Goal: Information Seeking & Learning: Learn about a topic

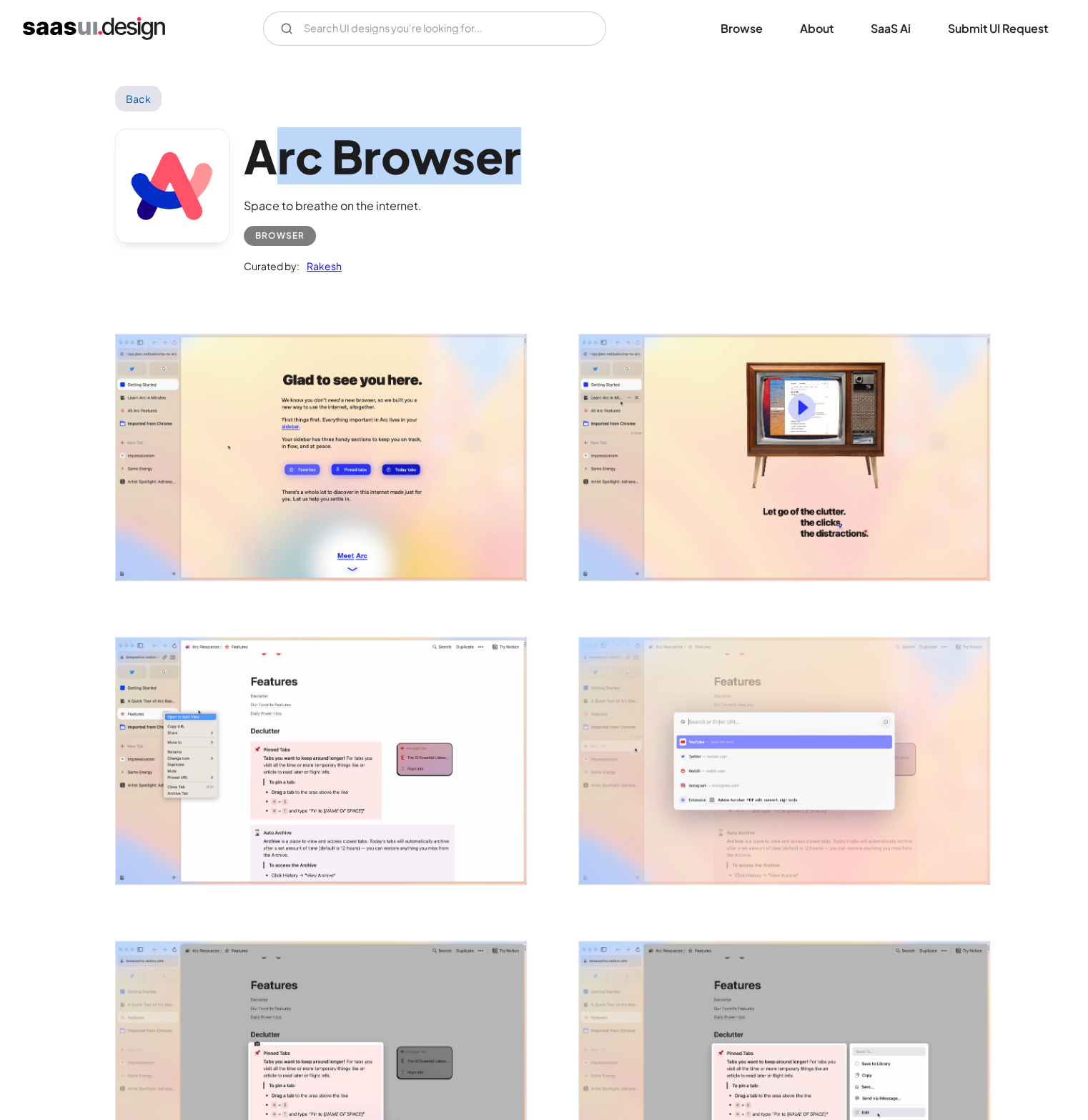
drag, startPoint x: 275, startPoint y: 157, endPoint x: 622, endPoint y: 169, distance: 347.2
click at [622, 169] on div "Arc Browser Space to breathe on the internet. Browser Curated by: Rakesh" at bounding box center [544, 204] width 858 height 187
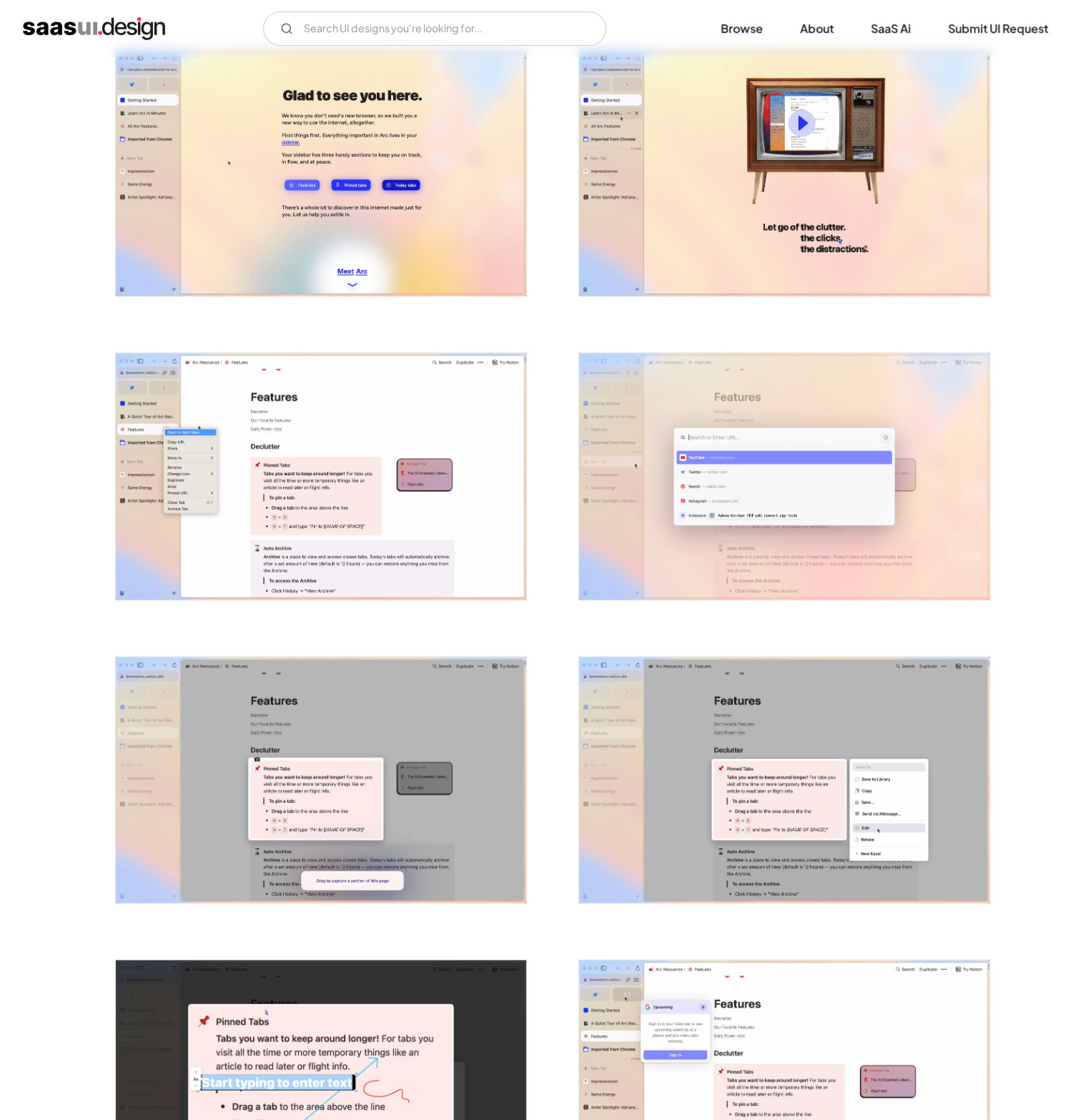
scroll to position [329, 0]
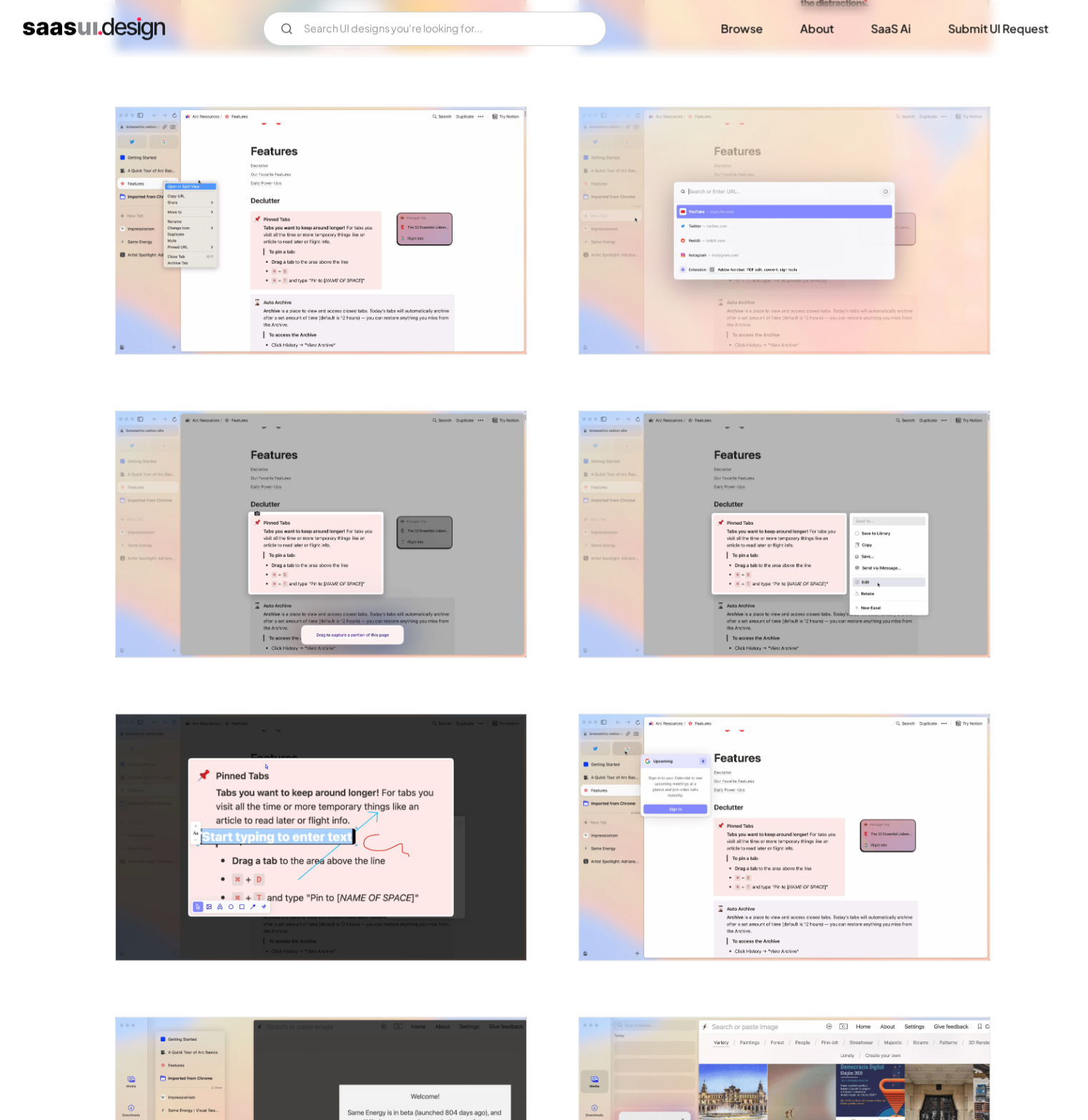
scroll to position [531, 0]
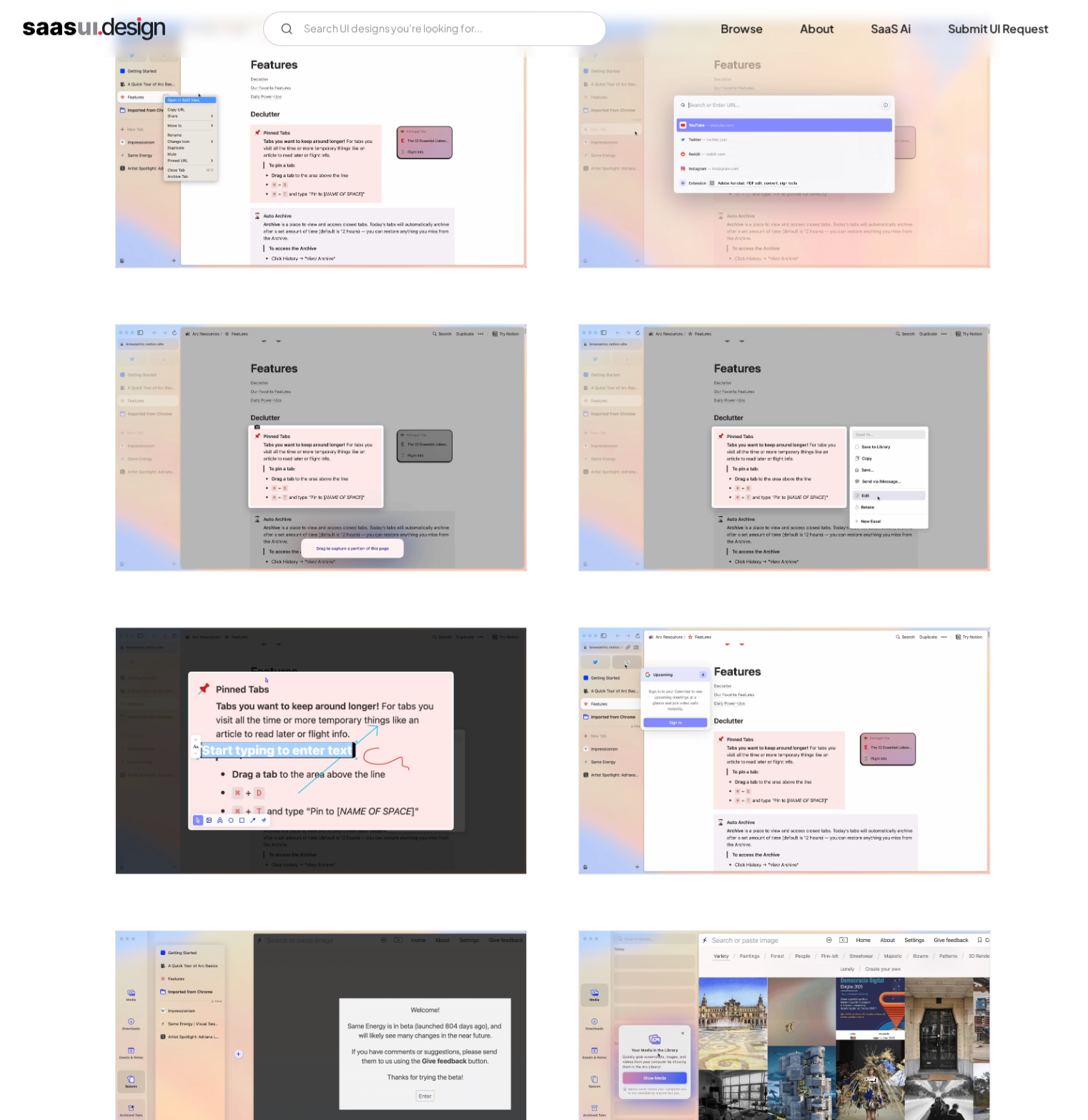
scroll to position [746, 0]
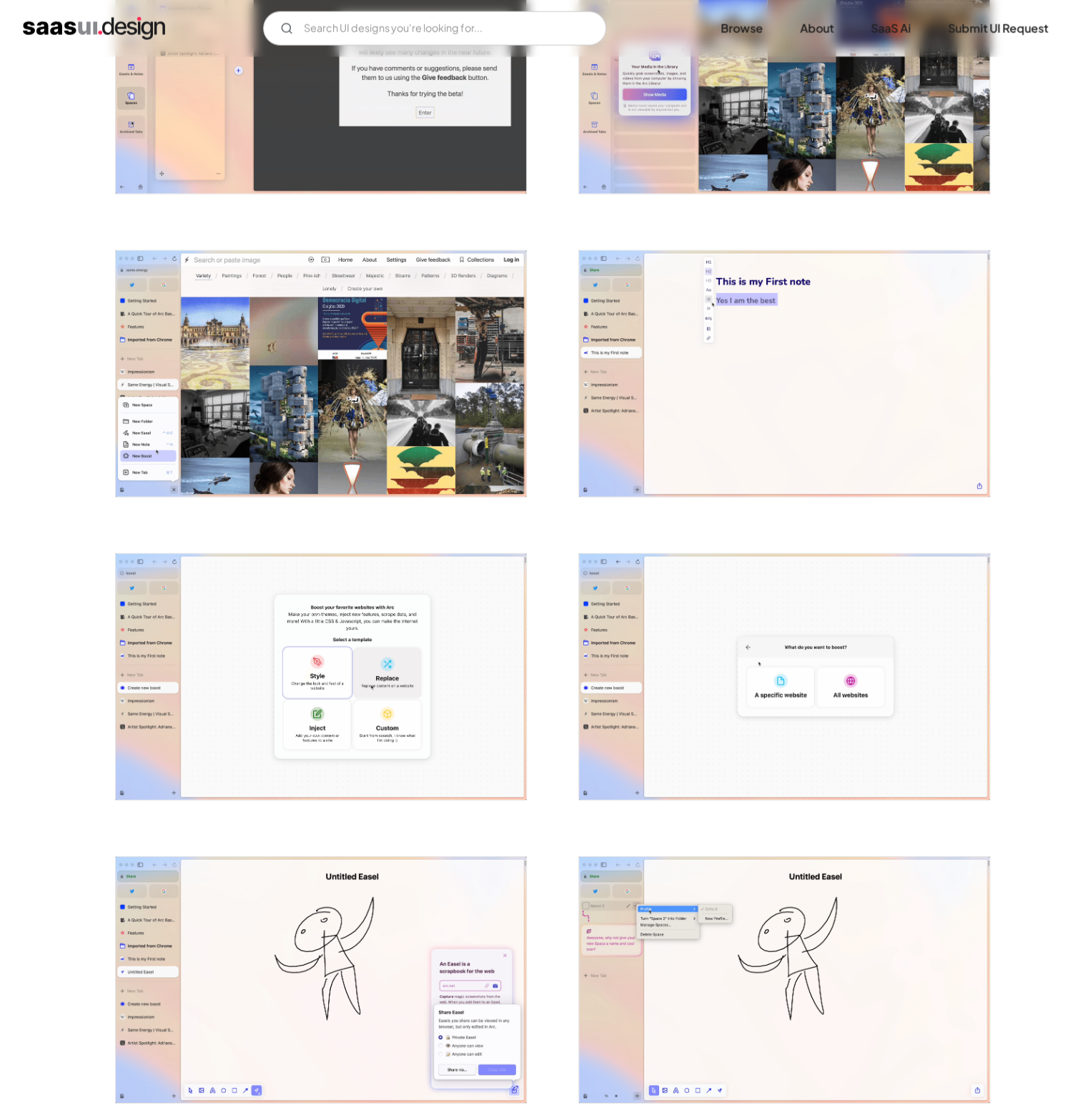
scroll to position [1911, 0]
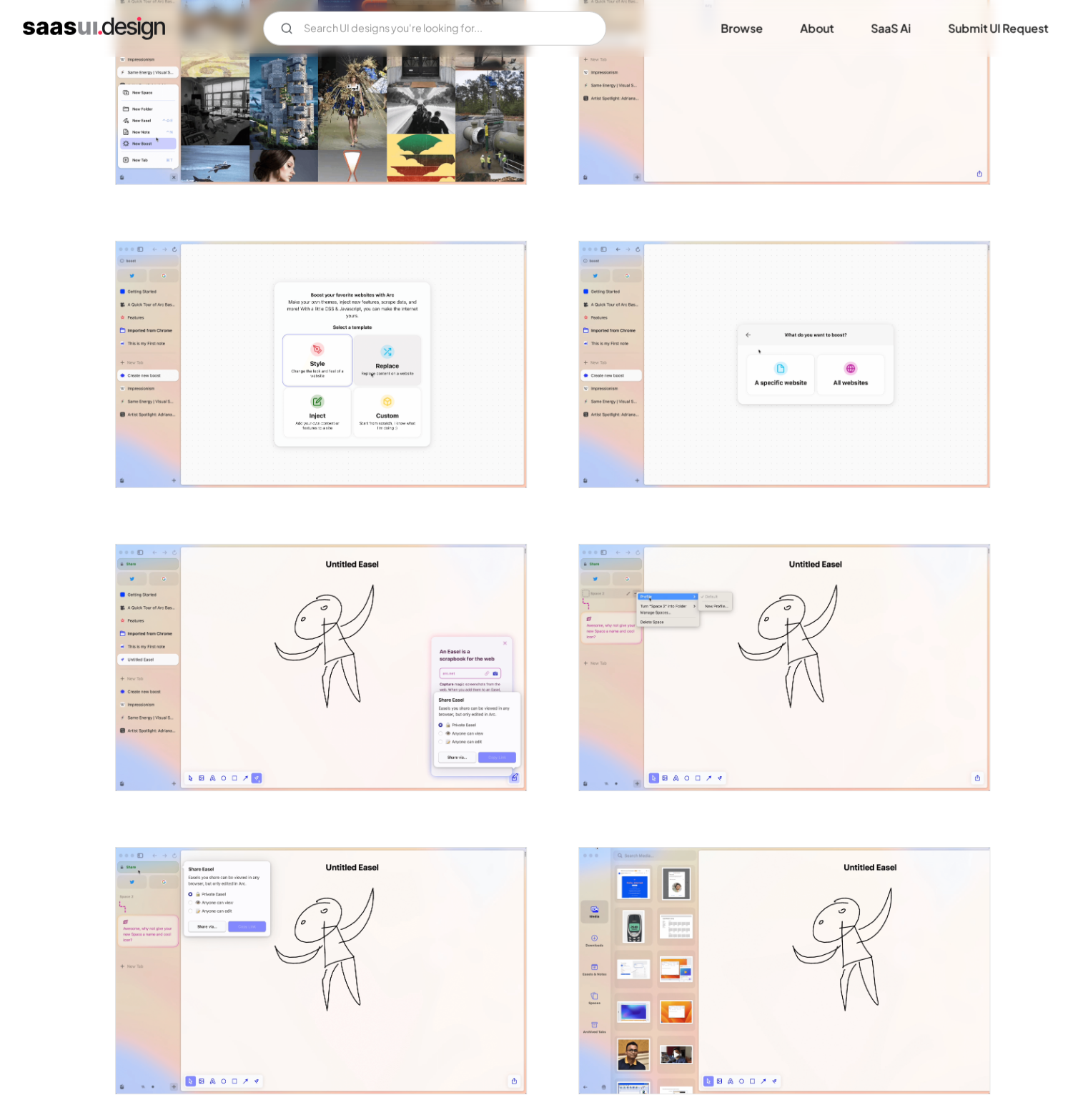
click at [551, 617] on div at bounding box center [544, 52] width 858 height 3334
click at [554, 616] on div at bounding box center [544, 52] width 858 height 3334
click at [550, 812] on div at bounding box center [544, 52] width 858 height 3334
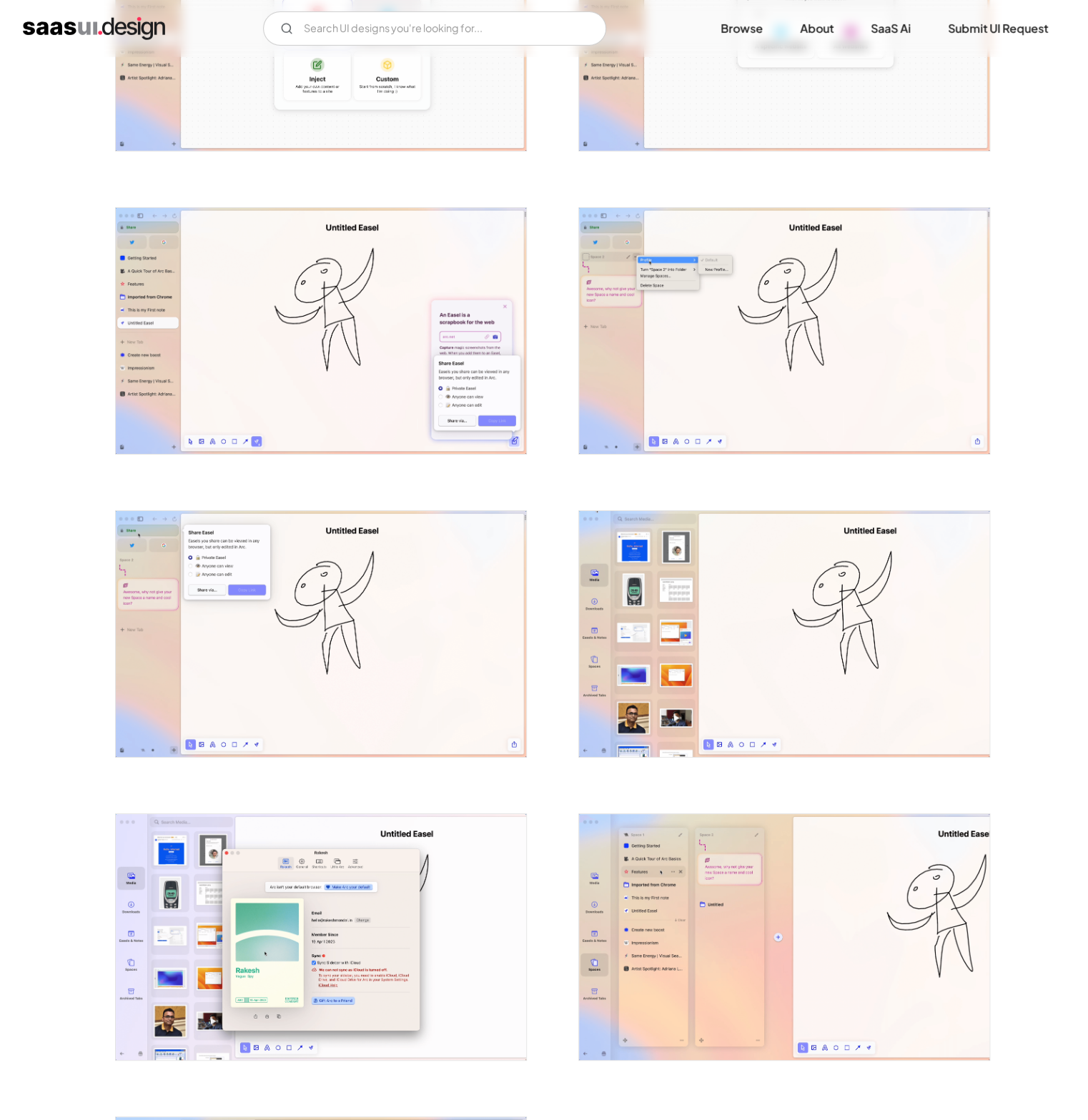
scroll to position [2256, 0]
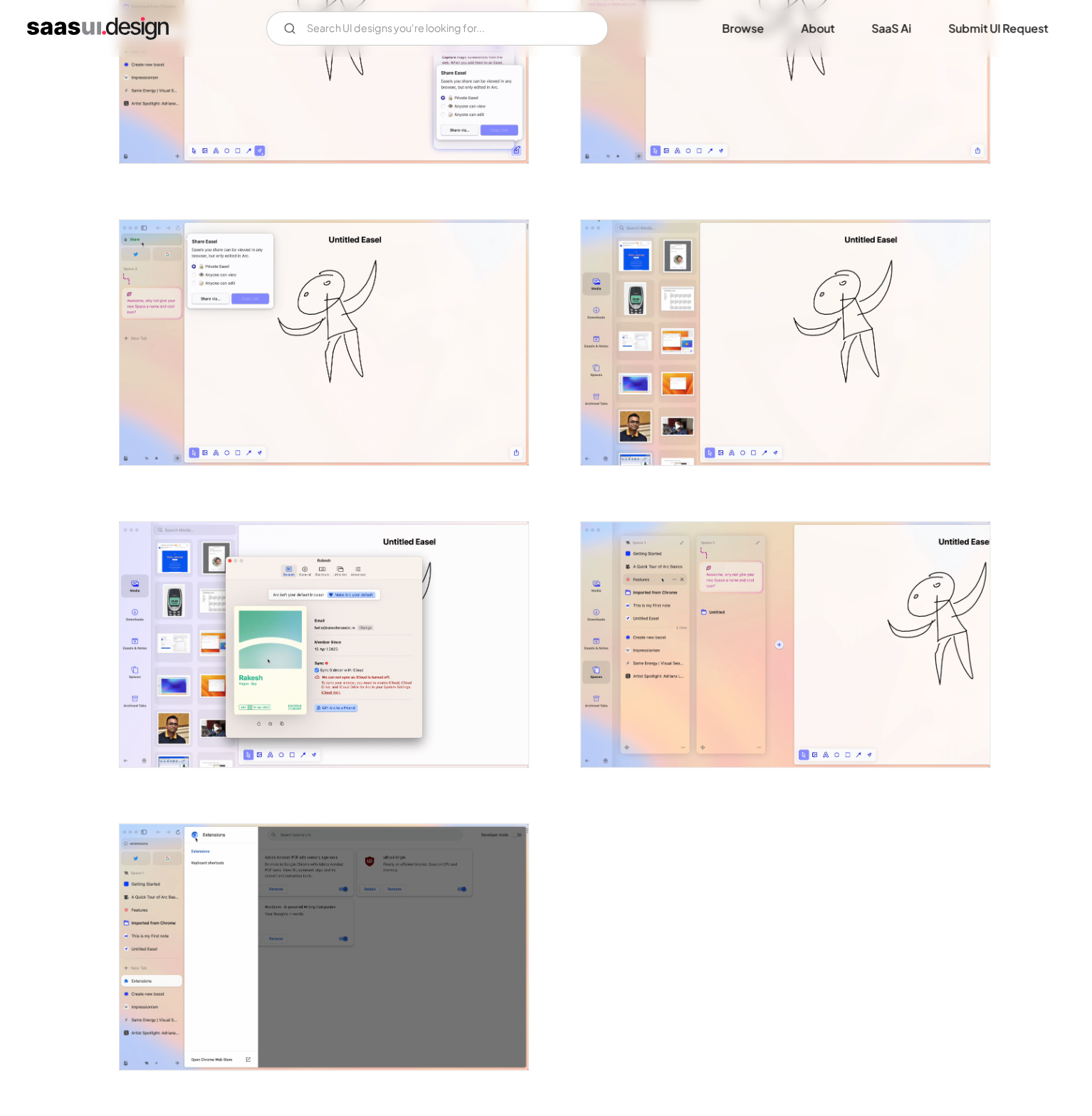
scroll to position [2576, 0]
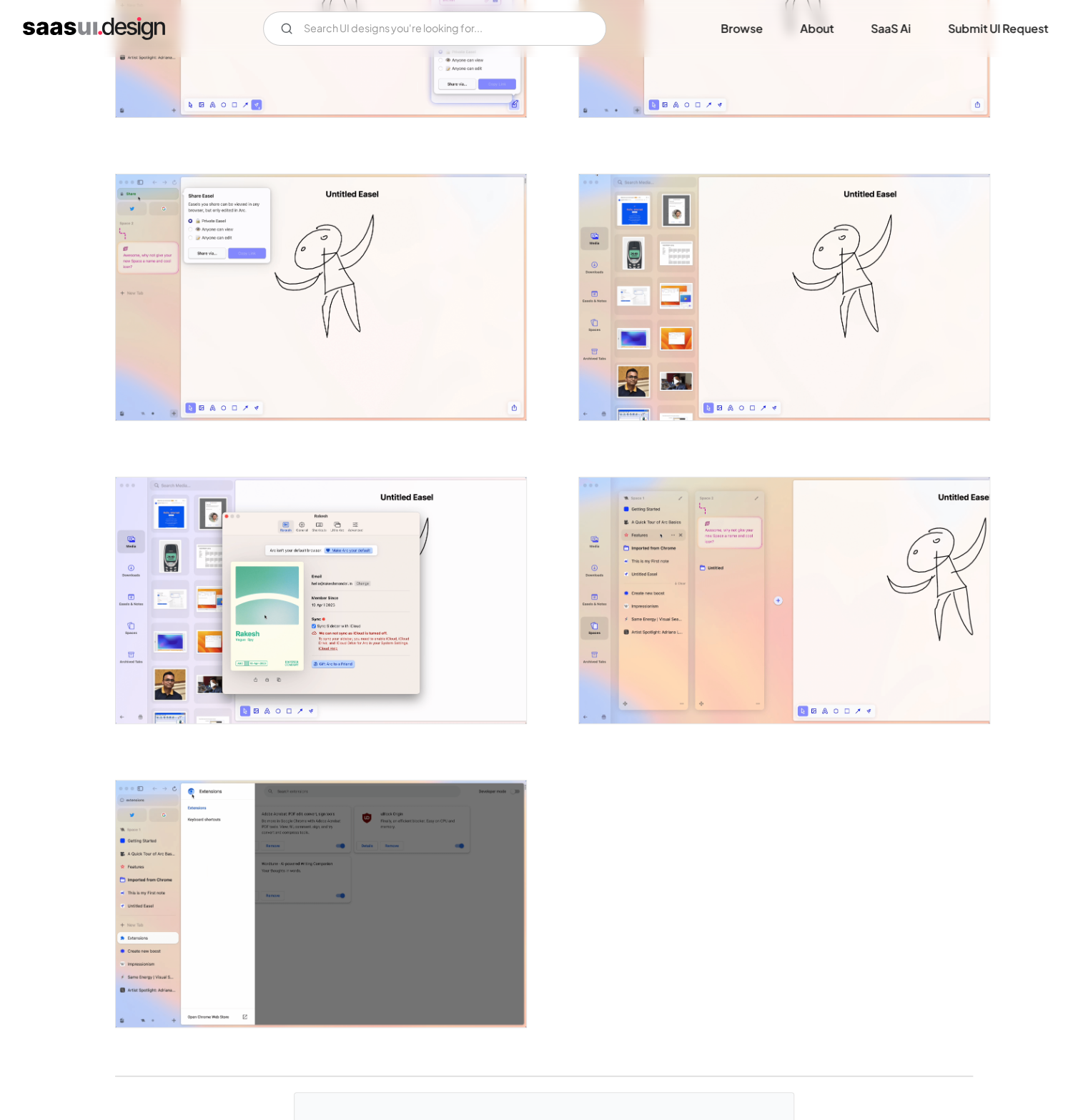
click at [616, 655] on img "open lightbox" at bounding box center [784, 600] width 410 height 246
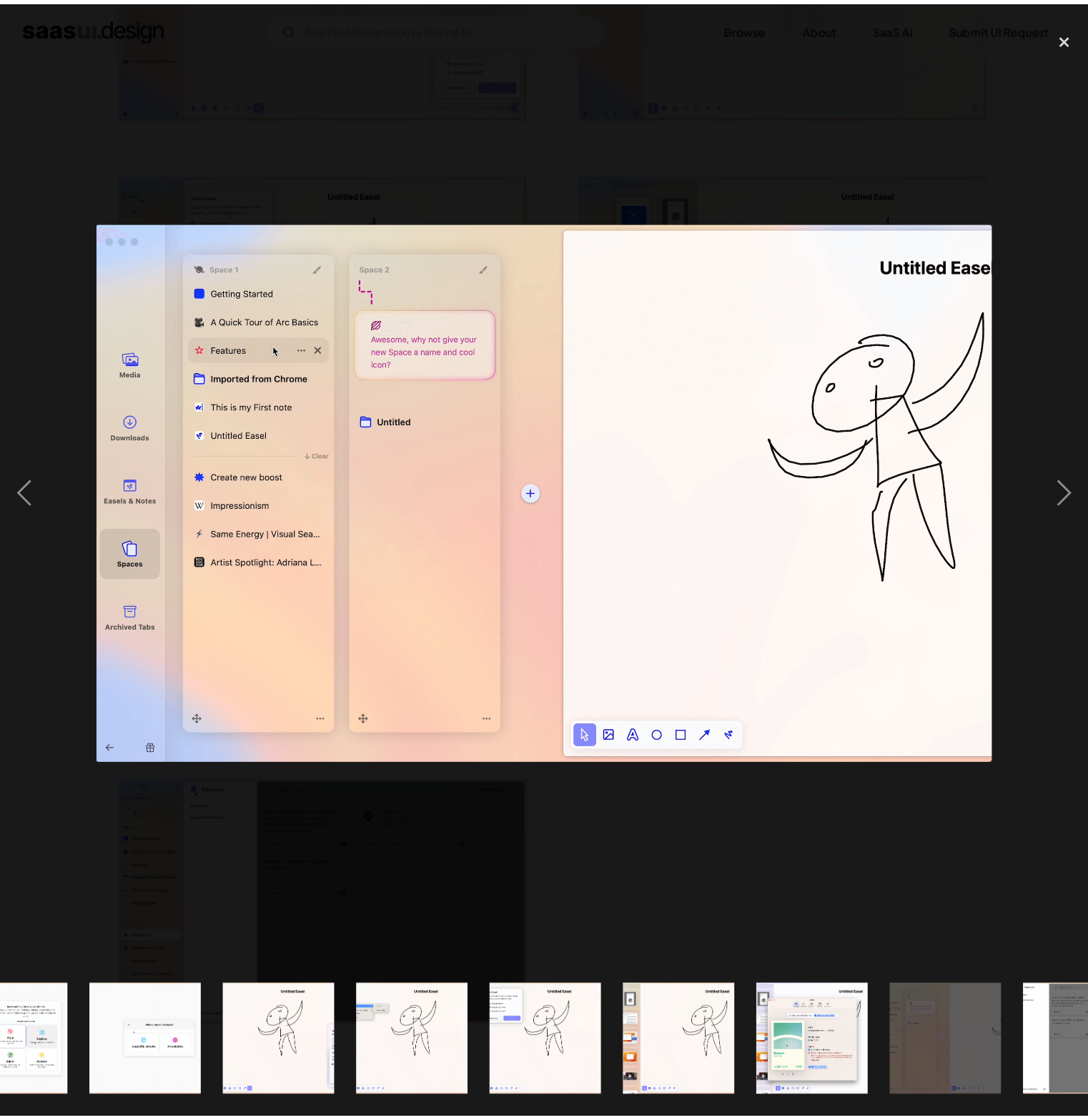
scroll to position [0, 1749]
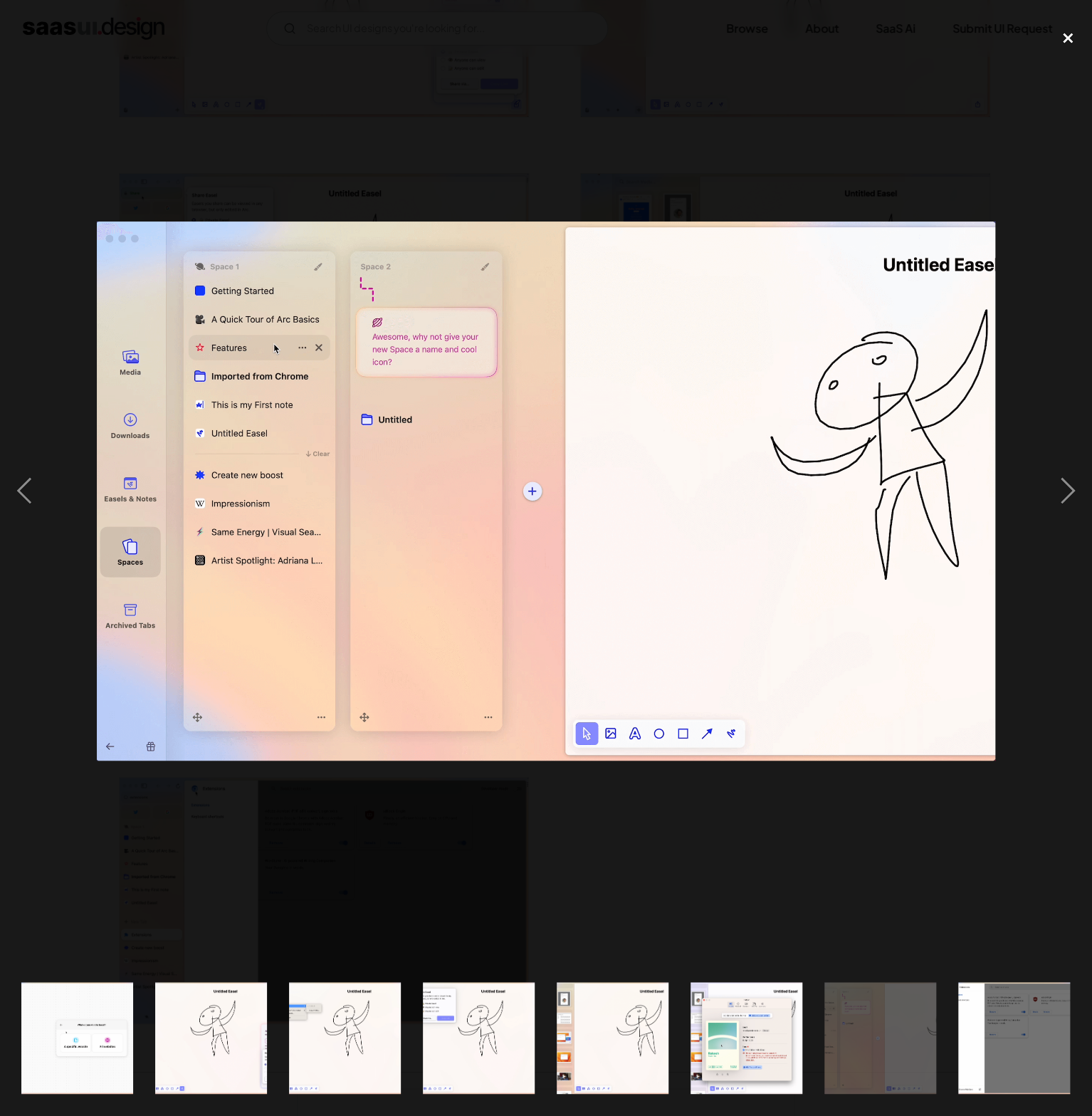
drag, startPoint x: 1069, startPoint y: 39, endPoint x: 1061, endPoint y: 44, distance: 9.4
click at [1069, 39] on div "close lightbox" at bounding box center [1068, 38] width 49 height 31
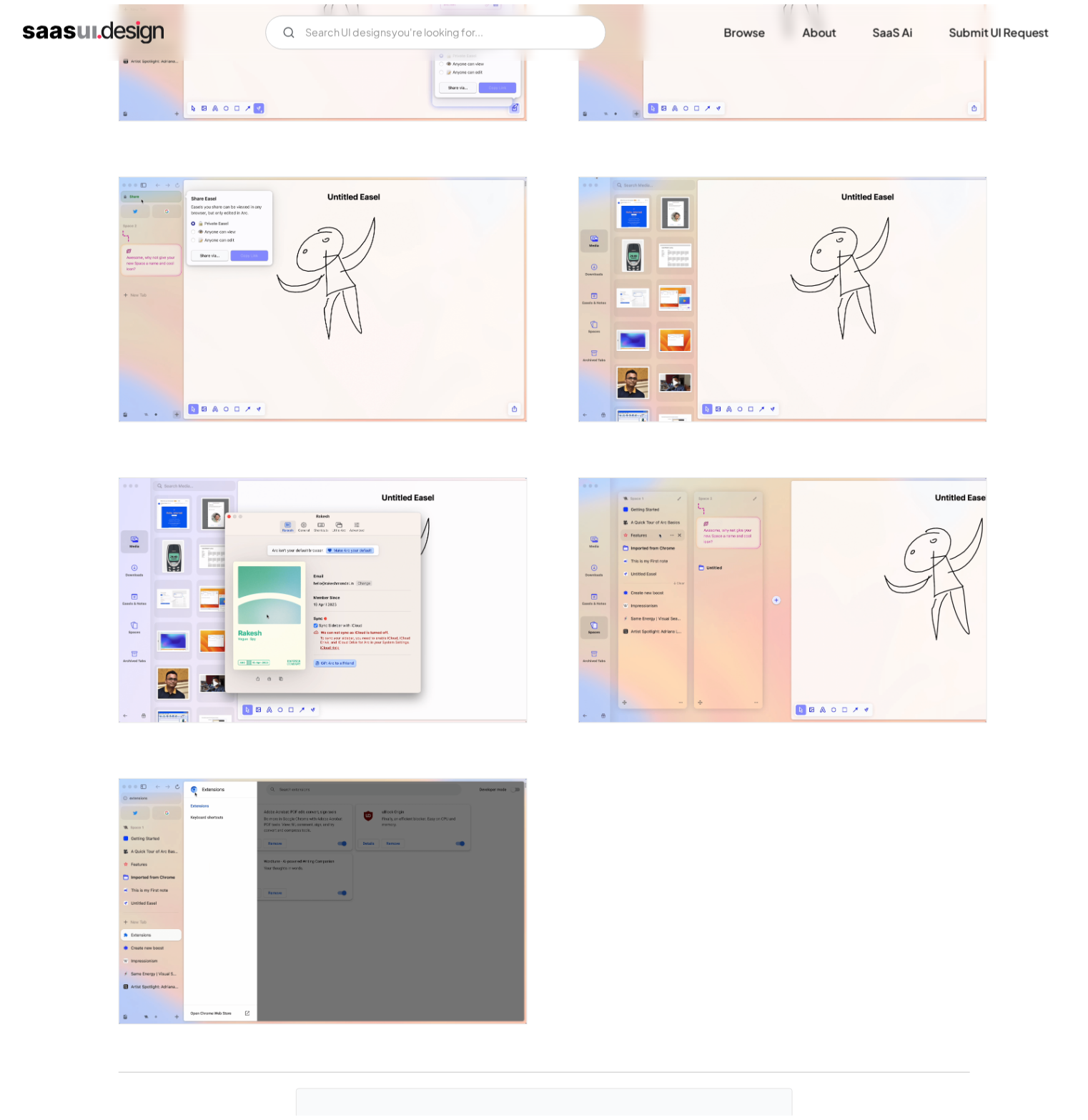
scroll to position [0, 0]
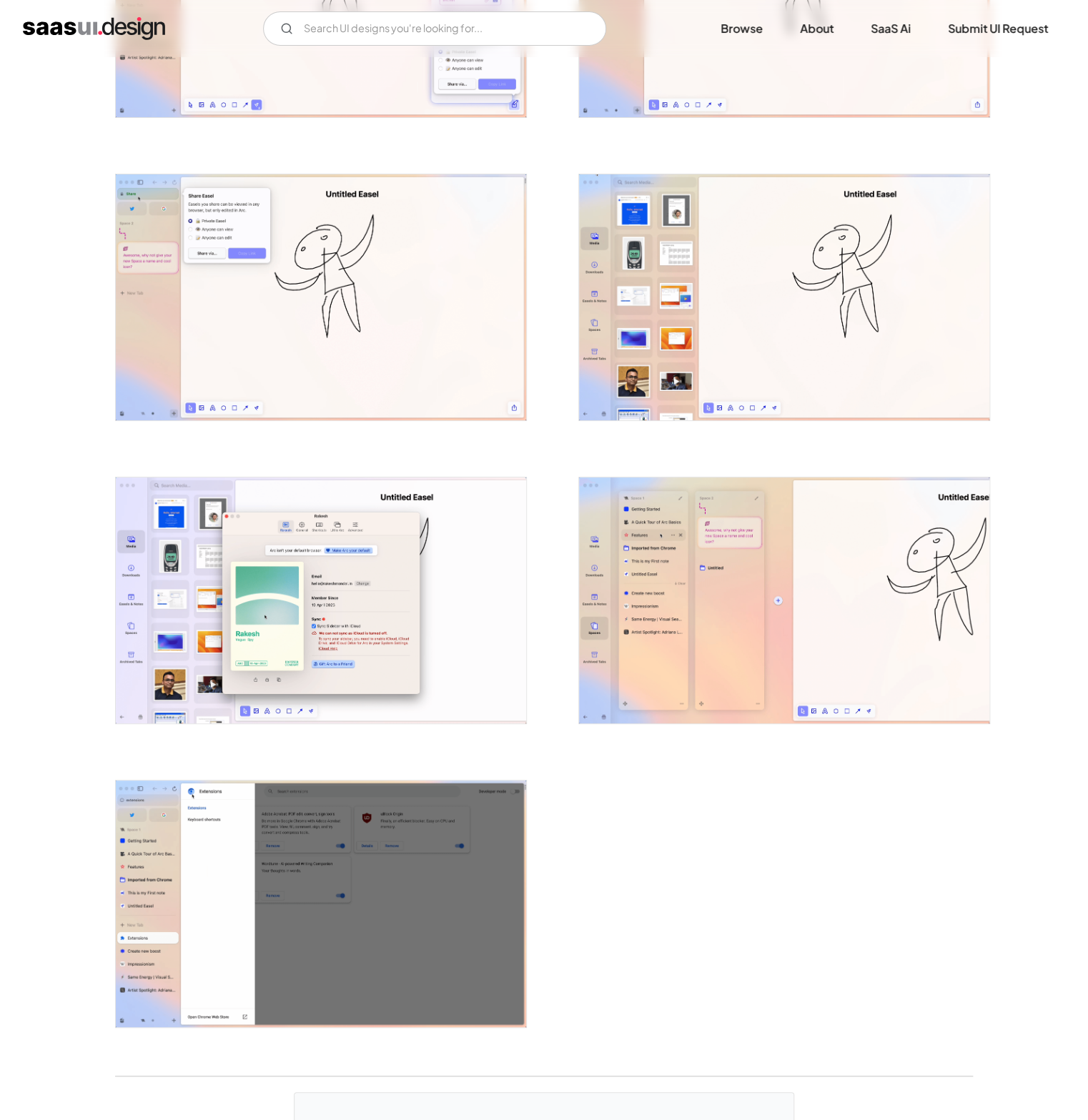
click at [324, 588] on img "open lightbox" at bounding box center [321, 600] width 410 height 246
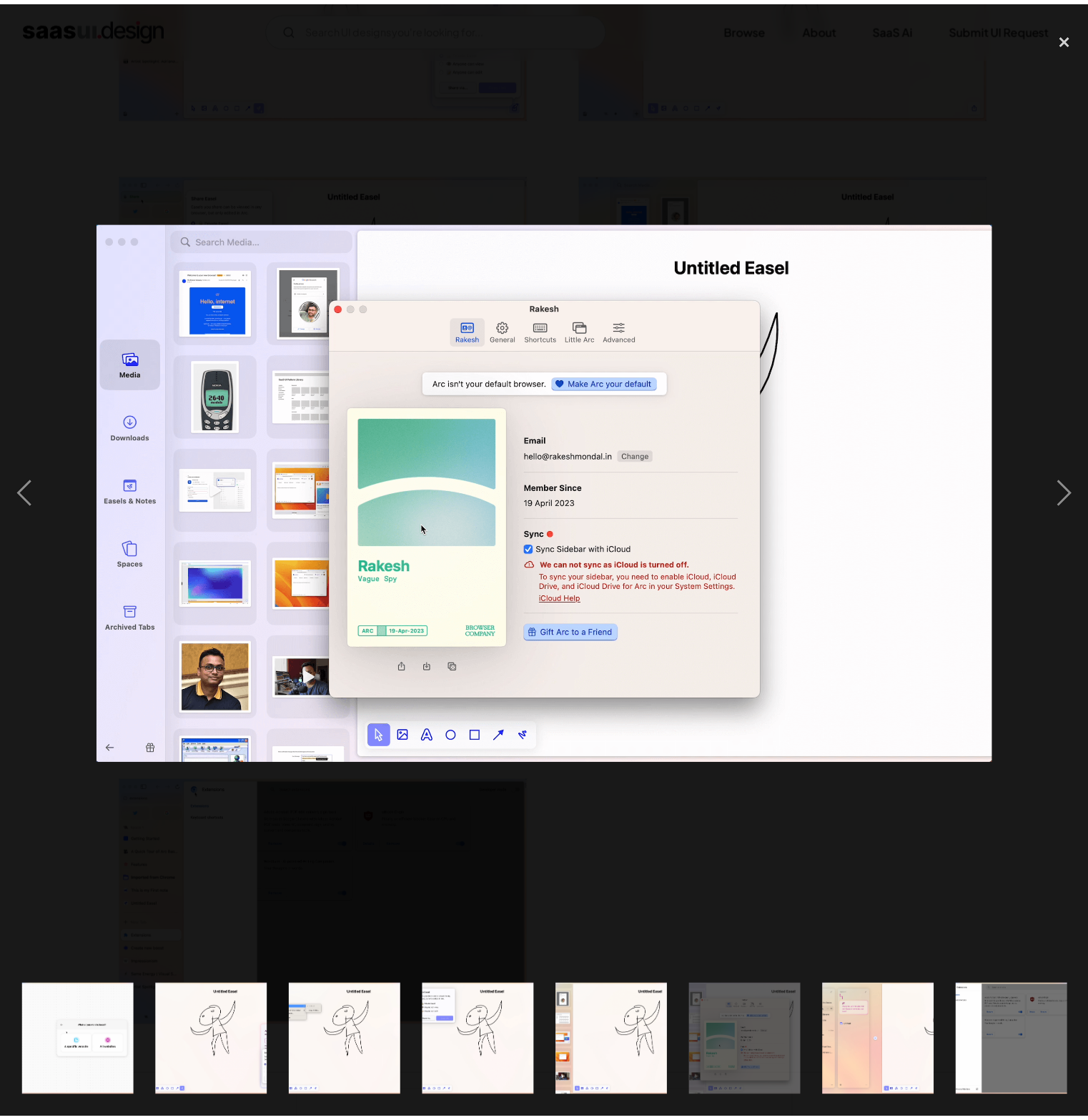
scroll to position [0, 1749]
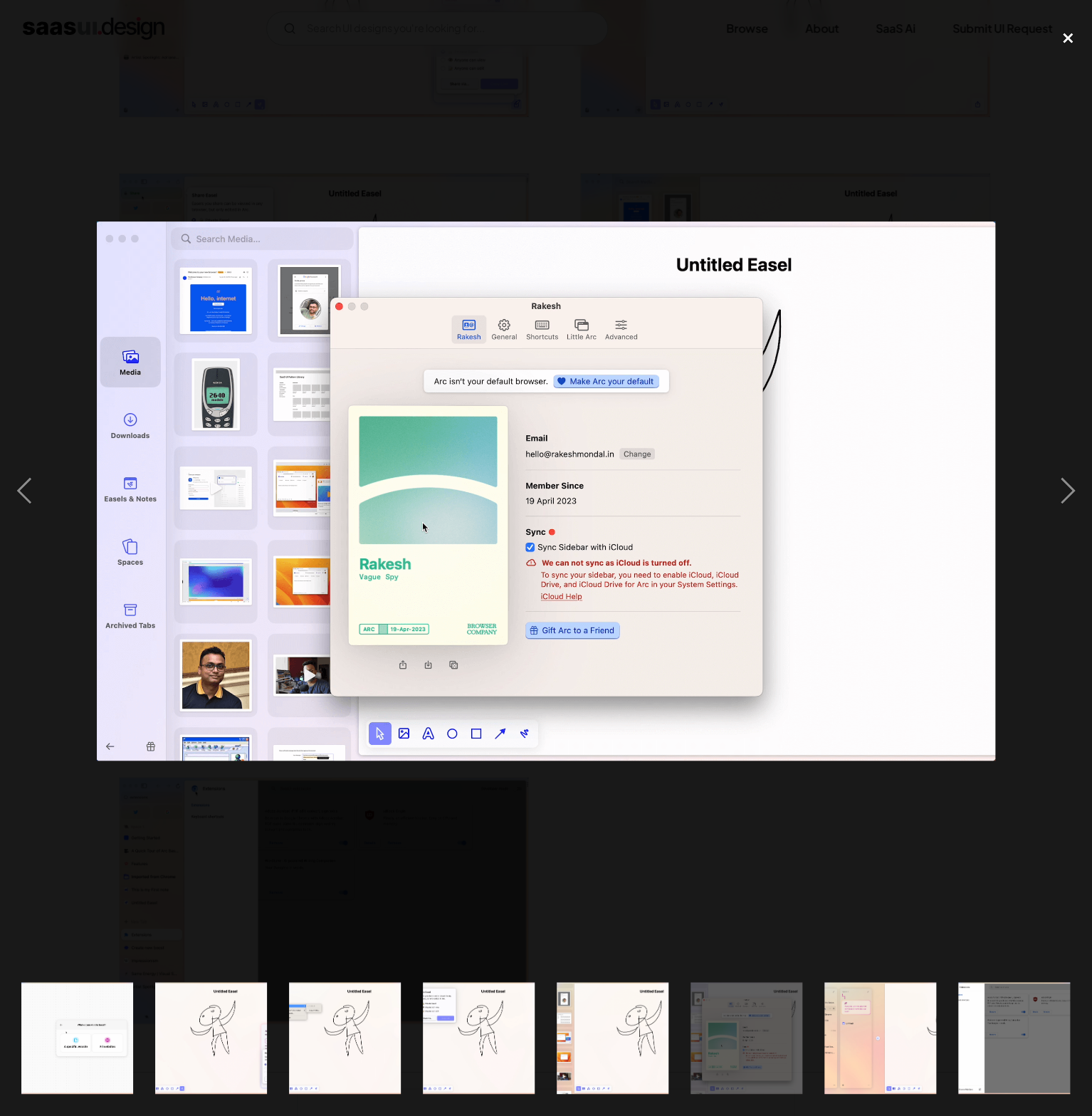
click at [1070, 38] on div "close lightbox" at bounding box center [1068, 38] width 49 height 31
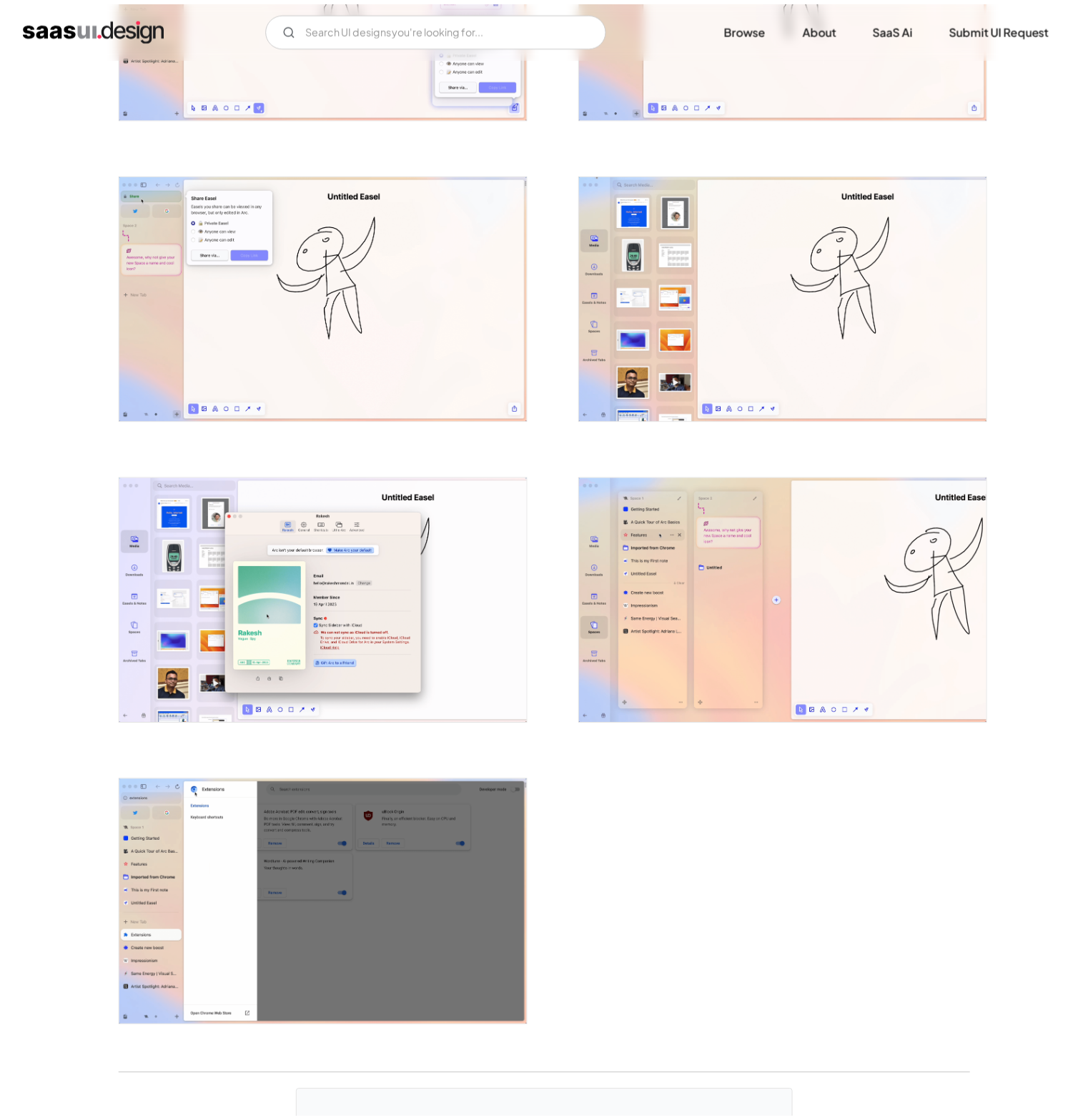
scroll to position [0, 0]
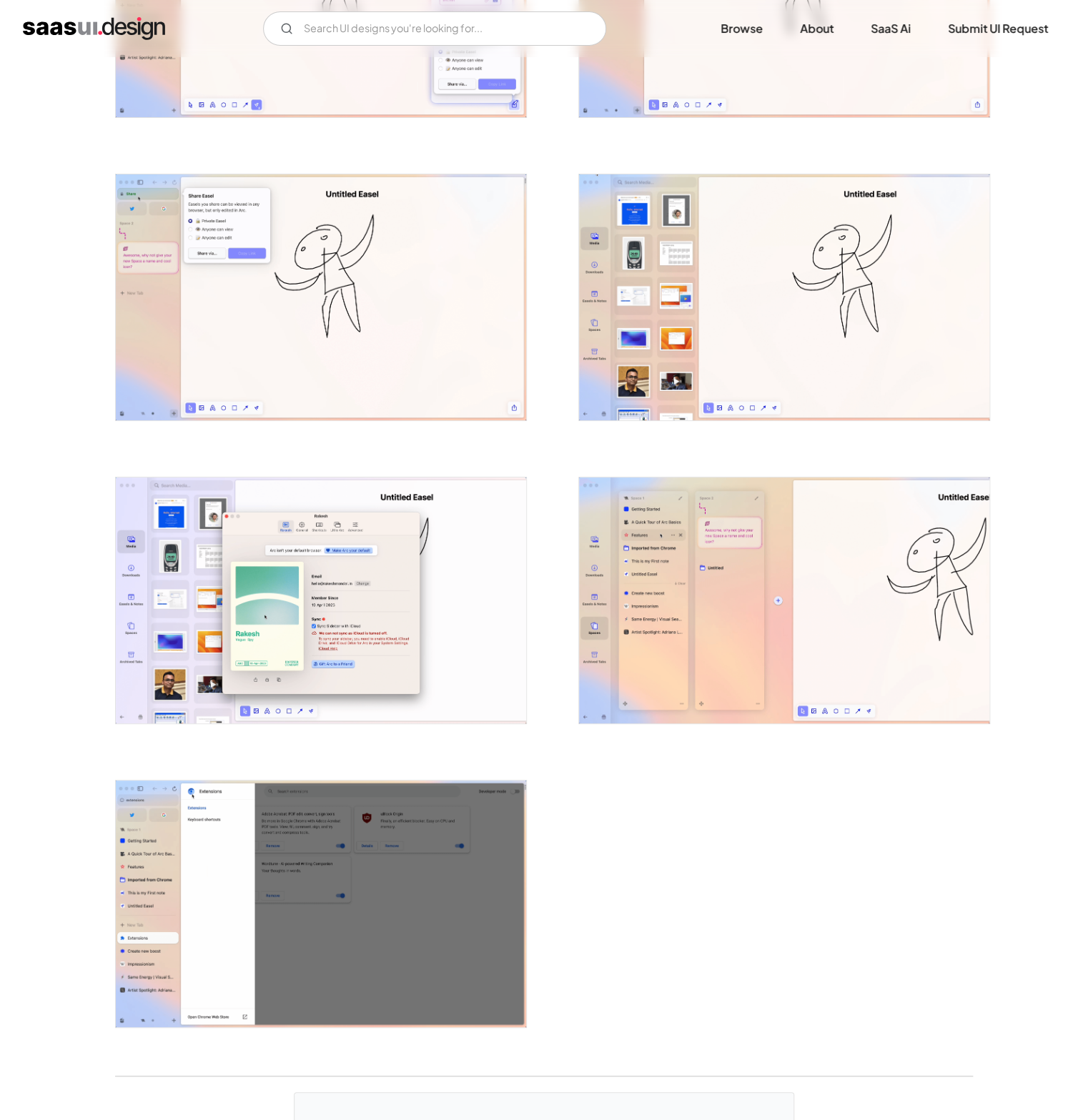
click at [300, 837] on img "open lightbox" at bounding box center [321, 903] width 410 height 246
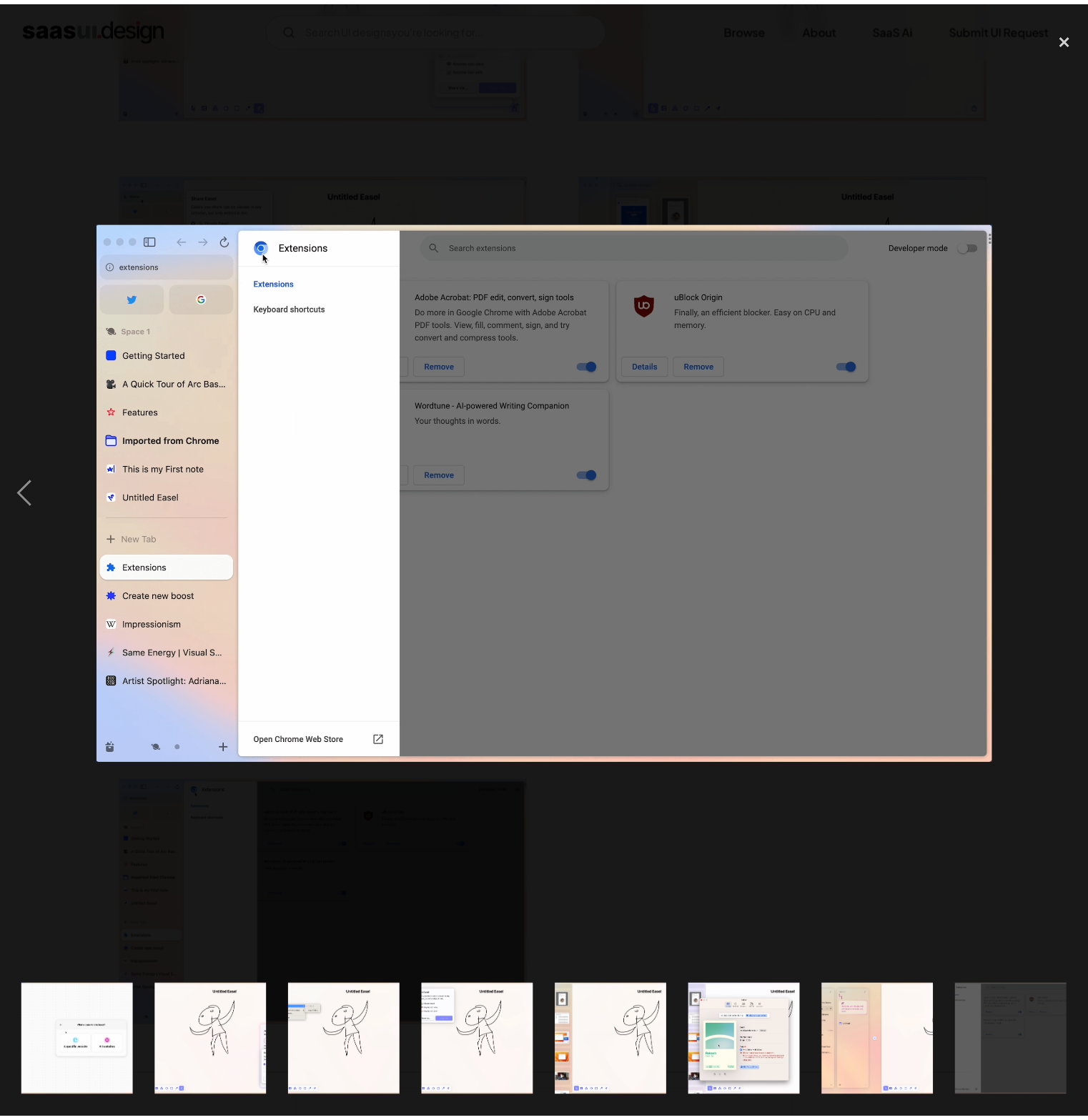
scroll to position [0, 1749]
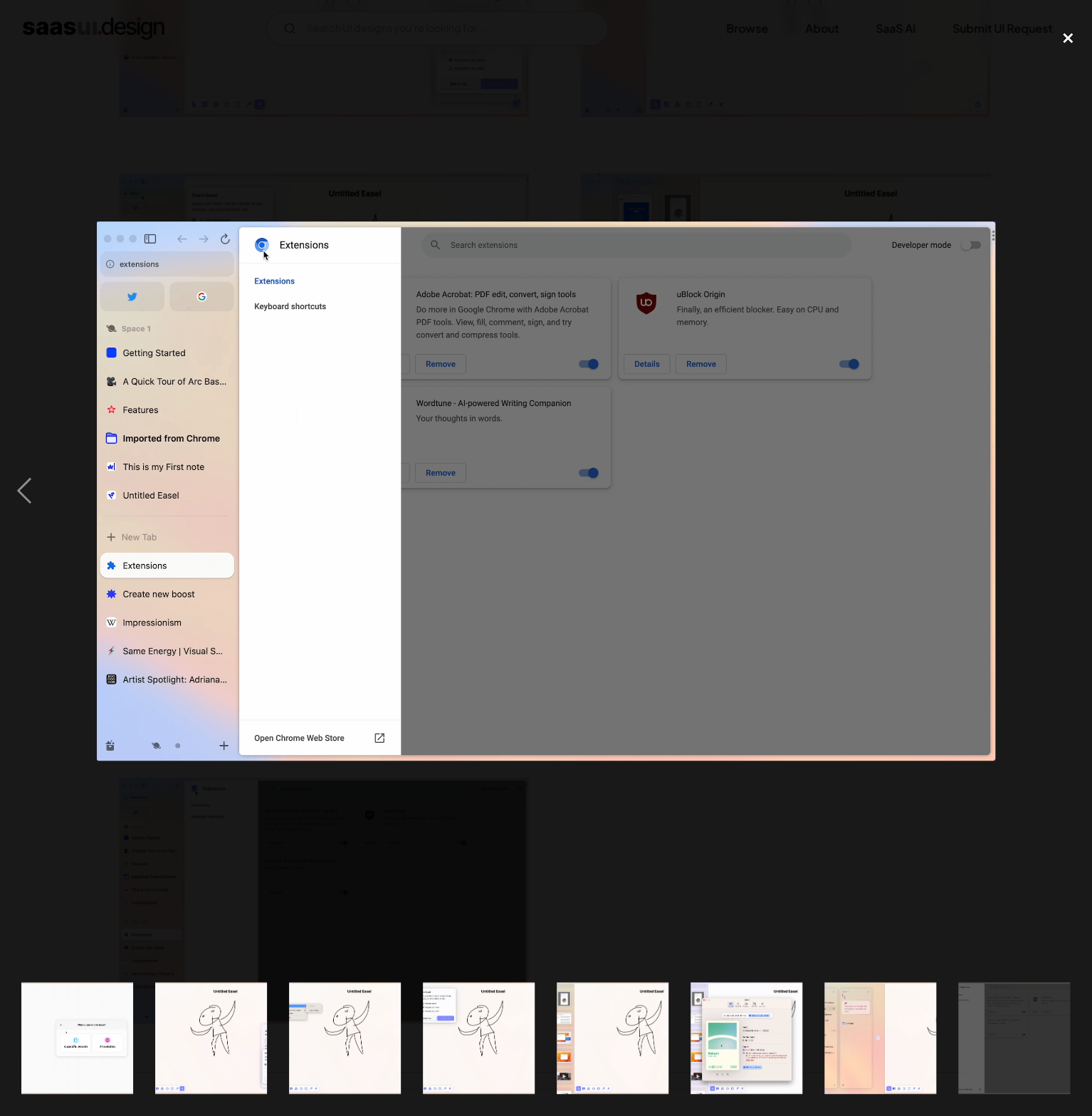
click at [1067, 37] on div "close lightbox" at bounding box center [1068, 38] width 49 height 31
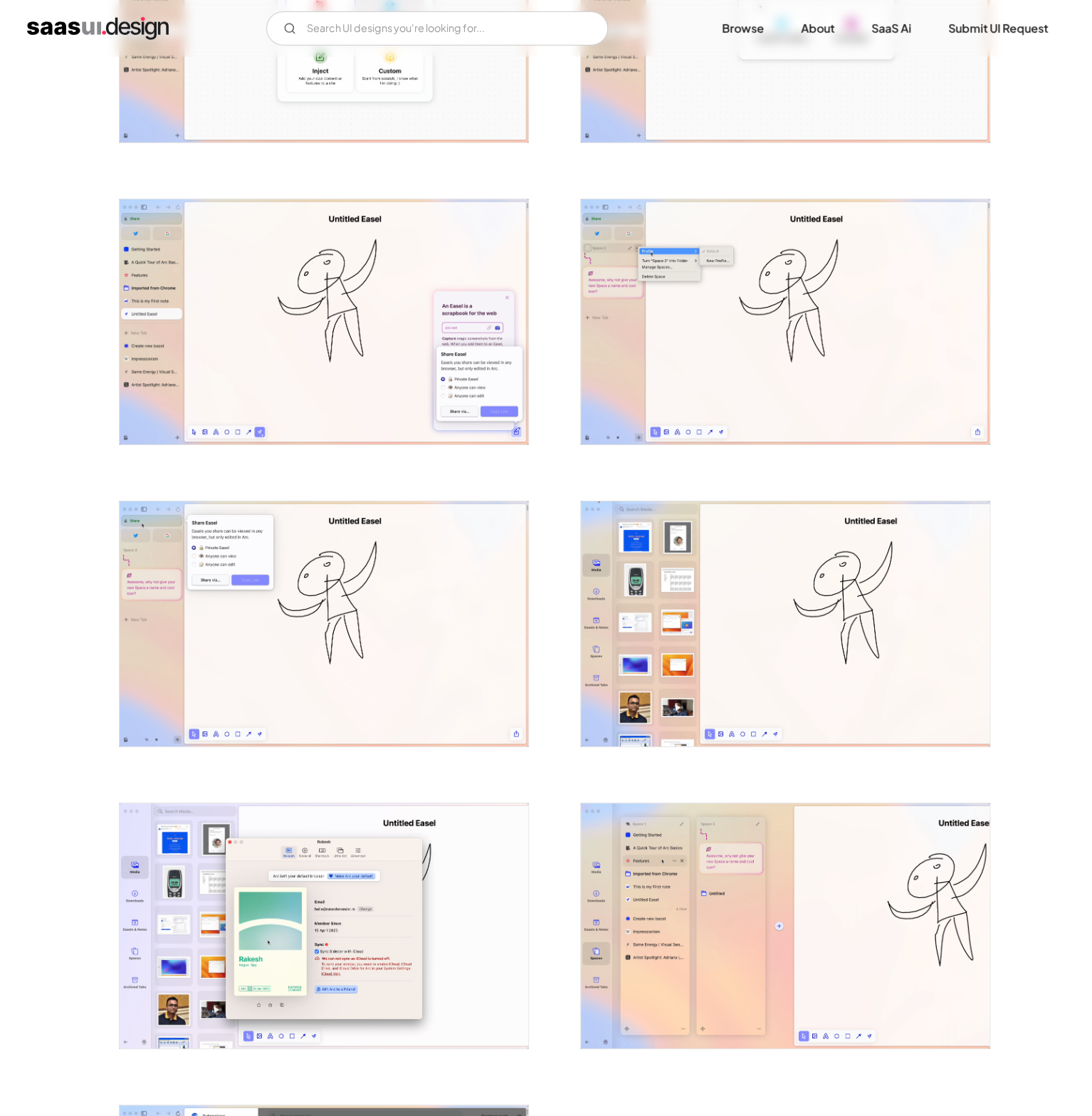
scroll to position [2230, 0]
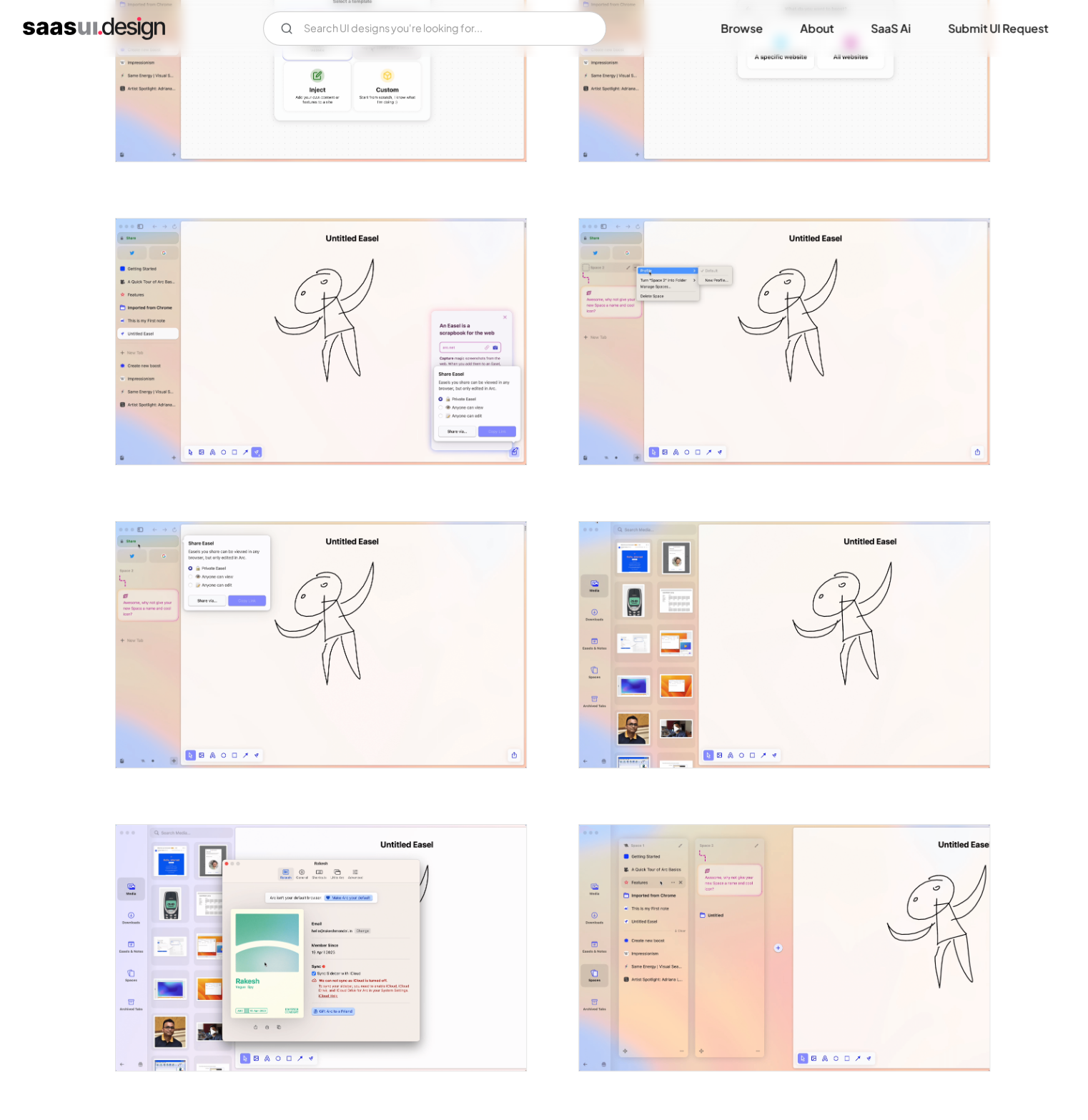
click at [302, 339] on img "open lightbox" at bounding box center [321, 342] width 410 height 246
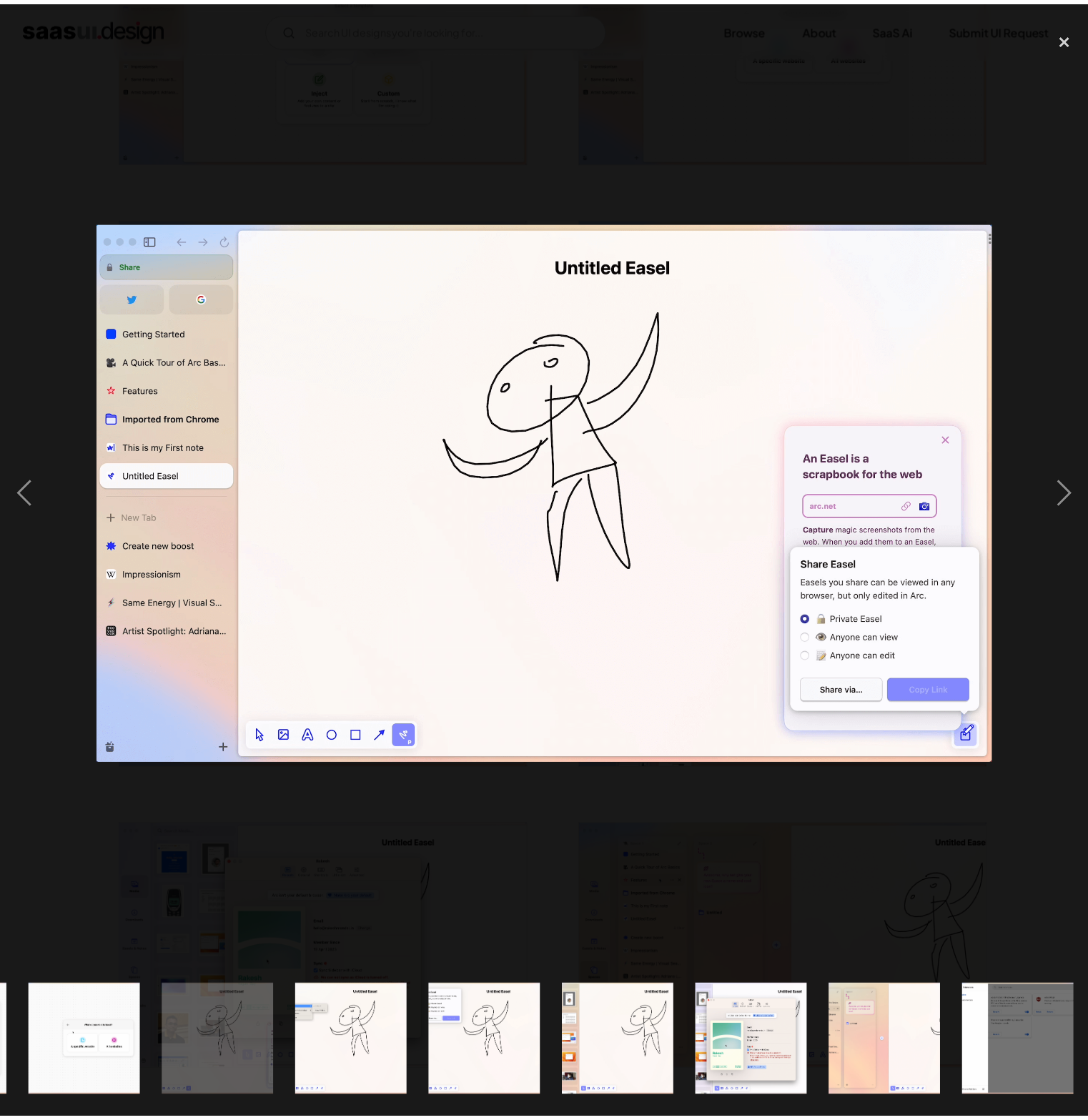
scroll to position [0, 1749]
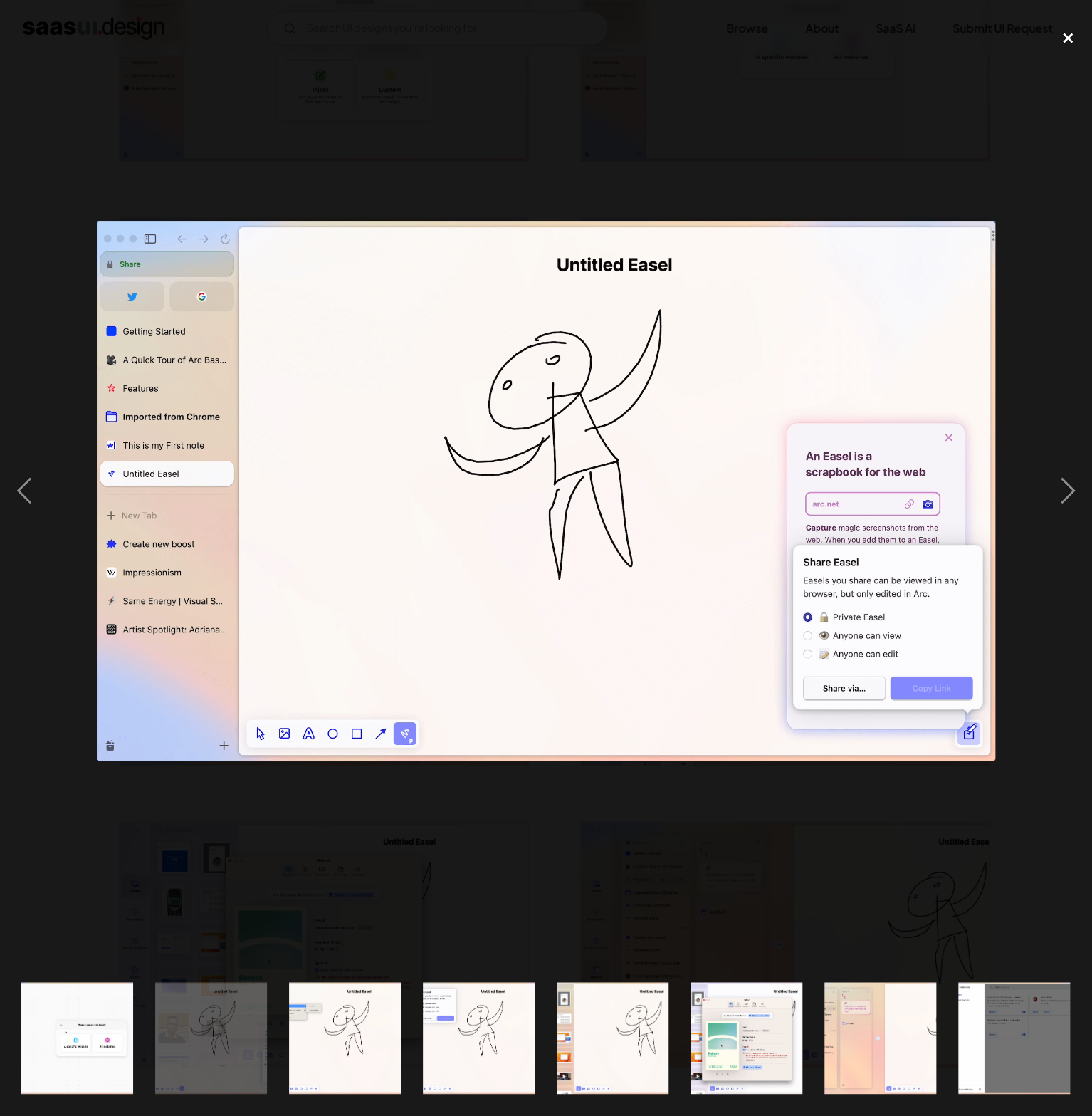
click at [1068, 36] on div "close lightbox" at bounding box center [1068, 38] width 49 height 31
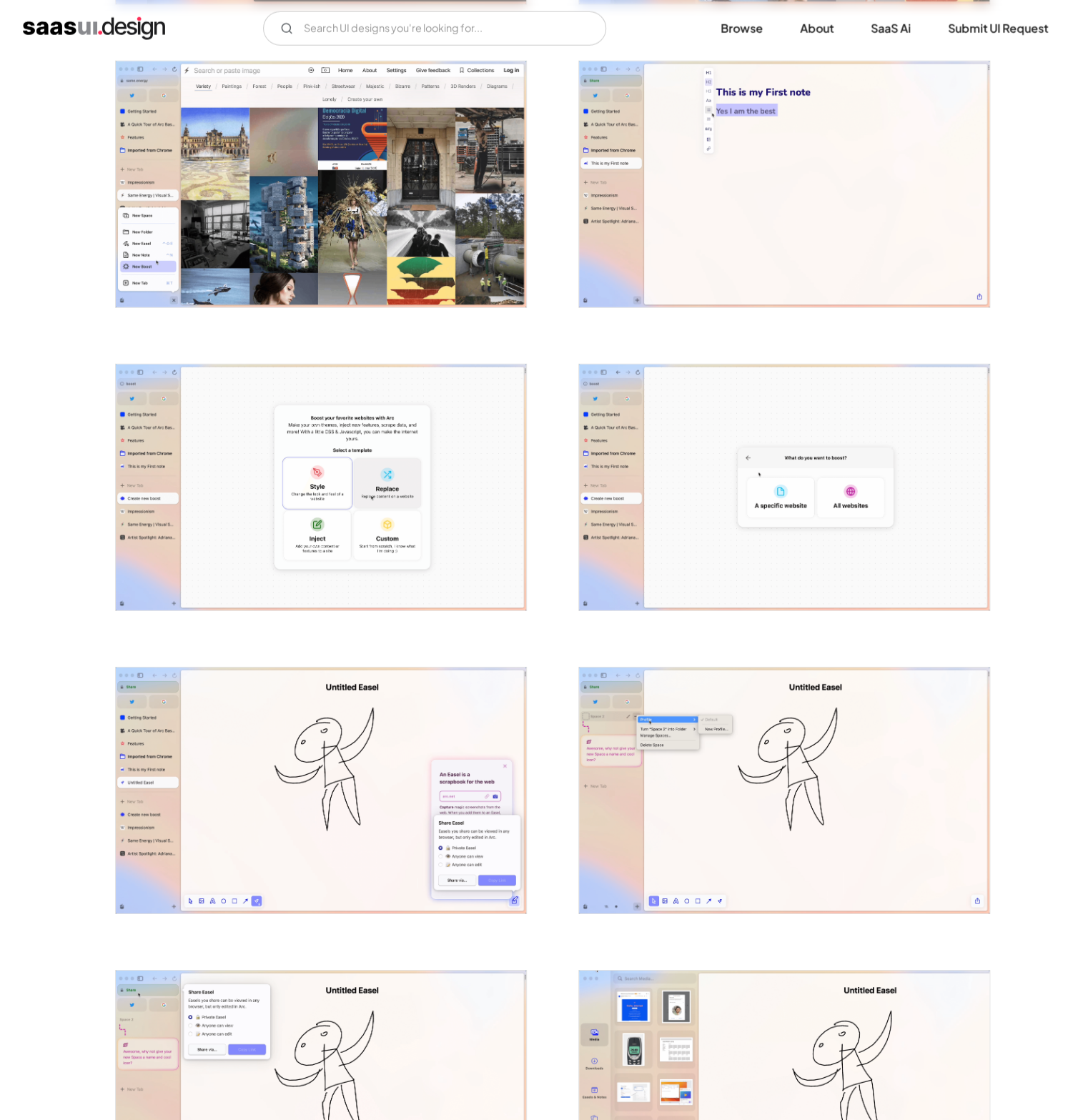
scroll to position [1786, 0]
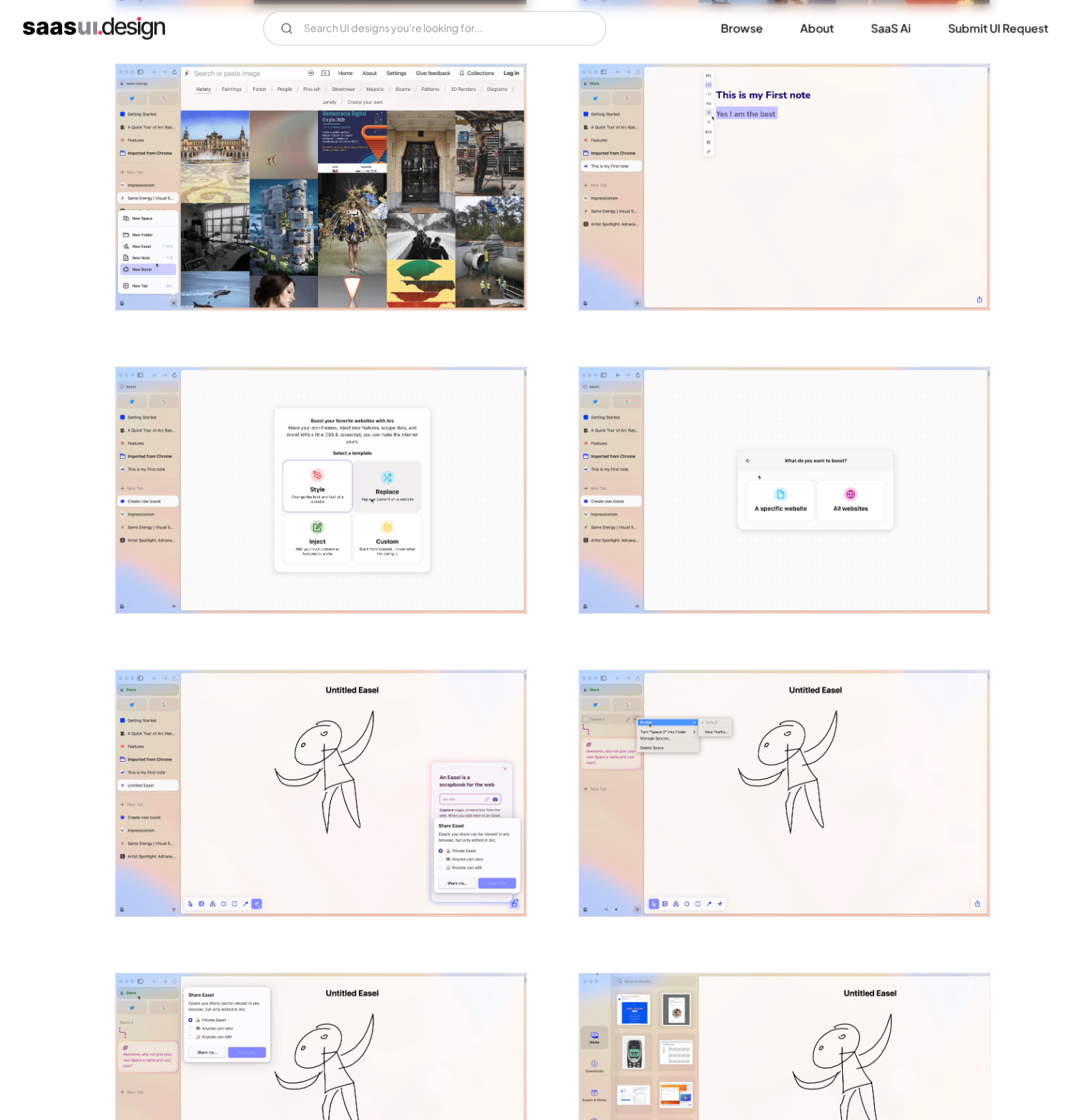
click at [391, 401] on img "open lightbox" at bounding box center [321, 490] width 410 height 246
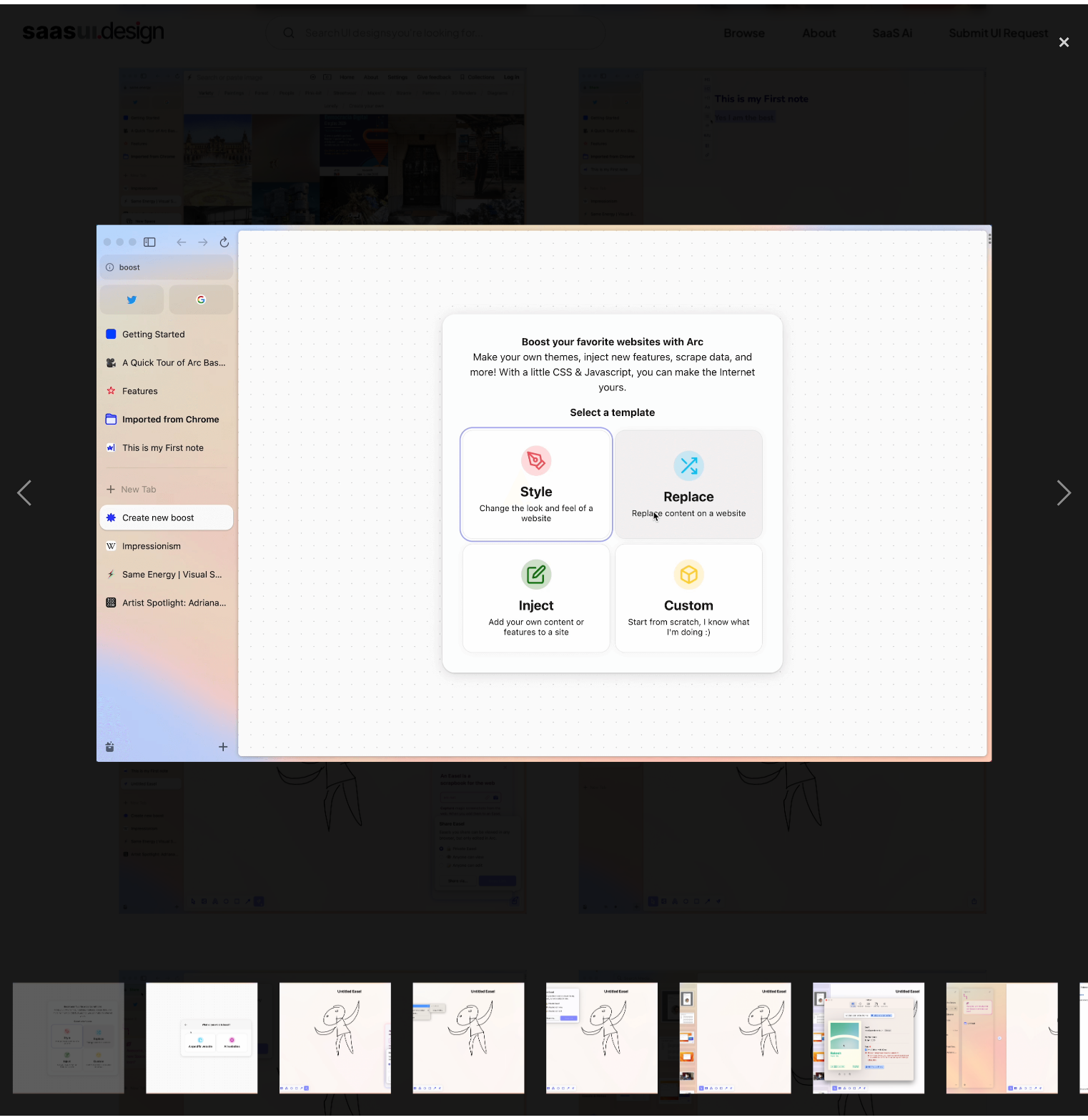
scroll to position [0, 1624]
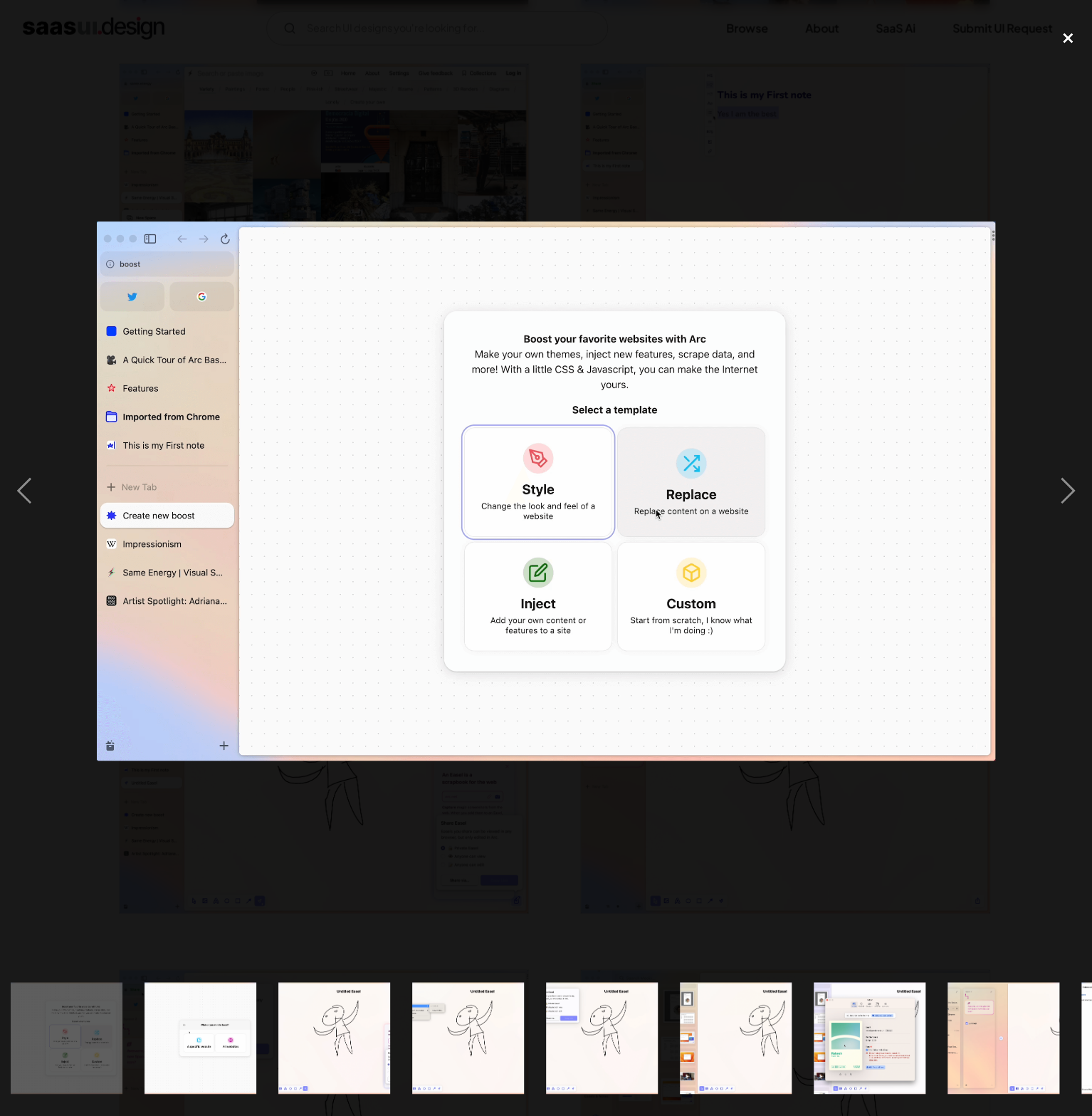
click at [1070, 40] on div "close lightbox" at bounding box center [1068, 38] width 49 height 31
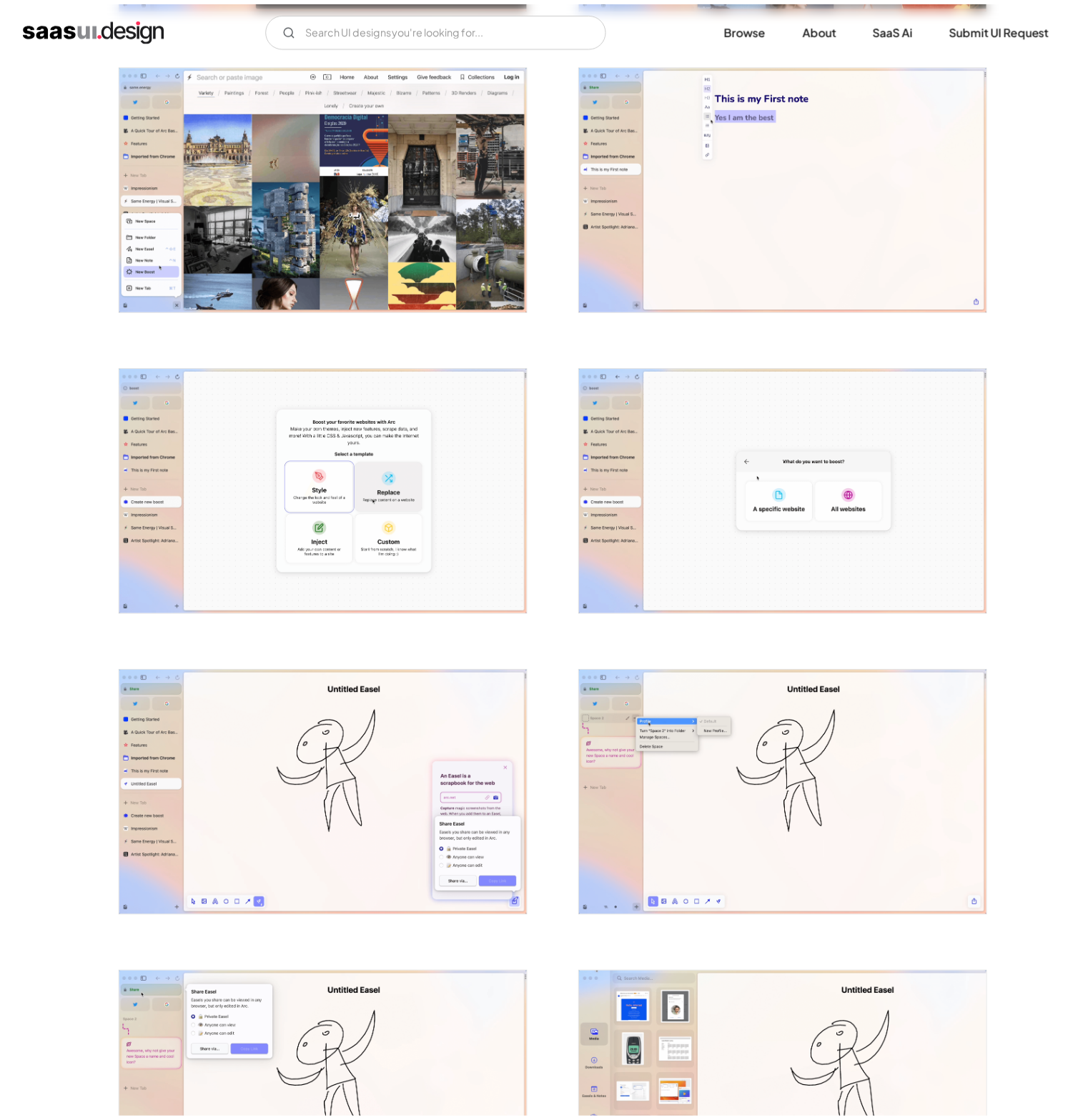
scroll to position [0, 0]
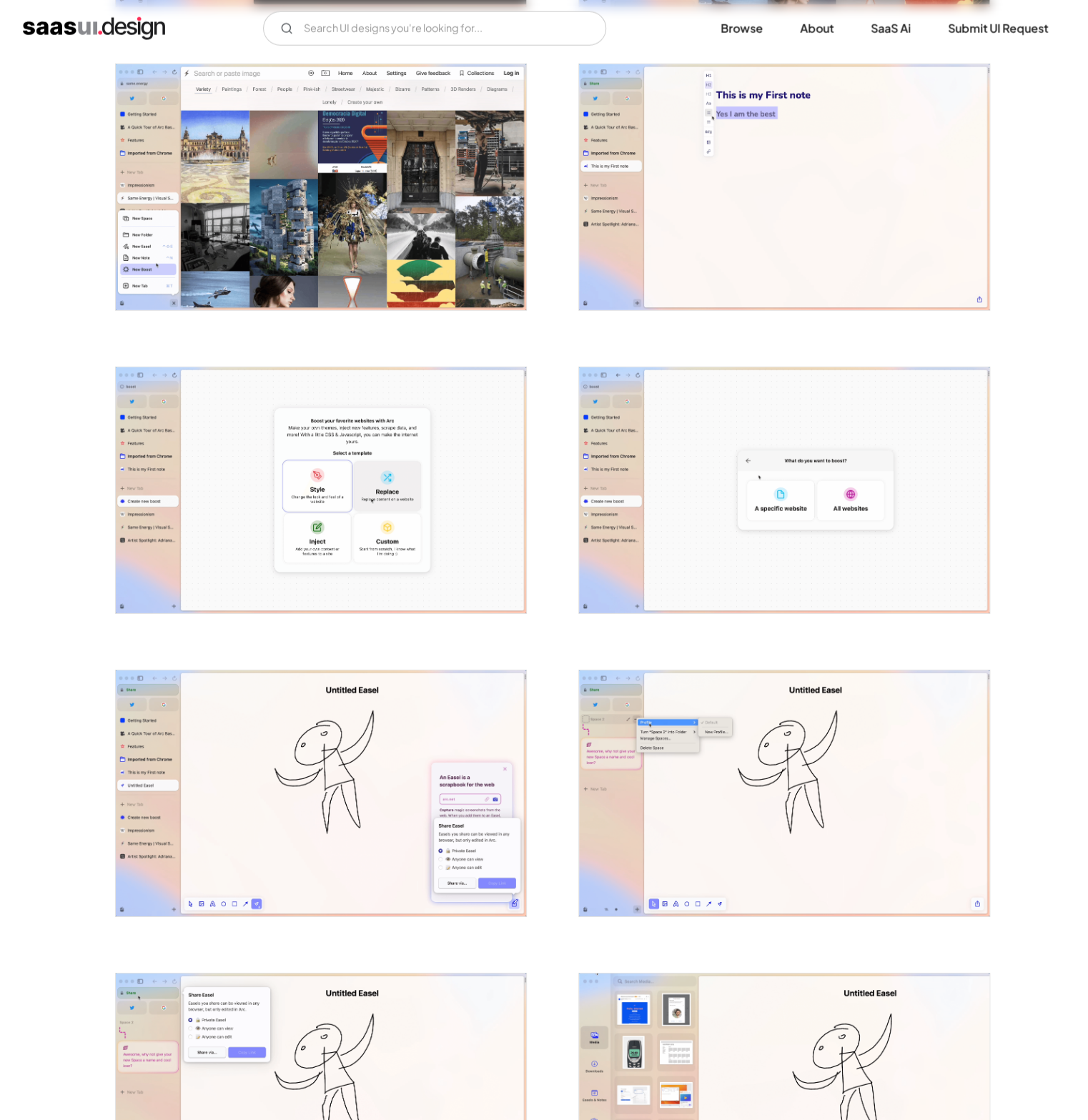
click at [371, 188] on img "open lightbox" at bounding box center [321, 187] width 410 height 246
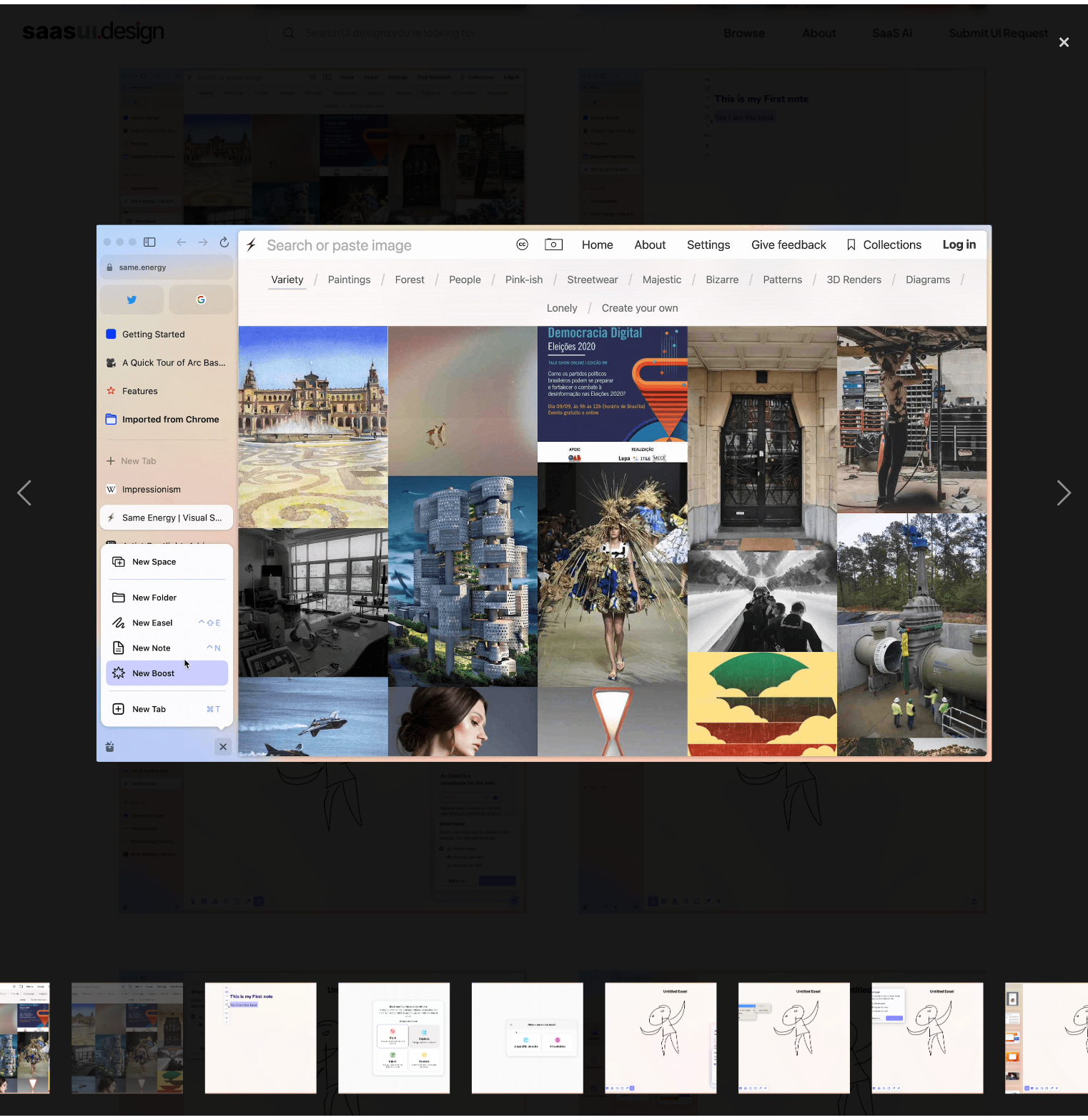
scroll to position [0, 1355]
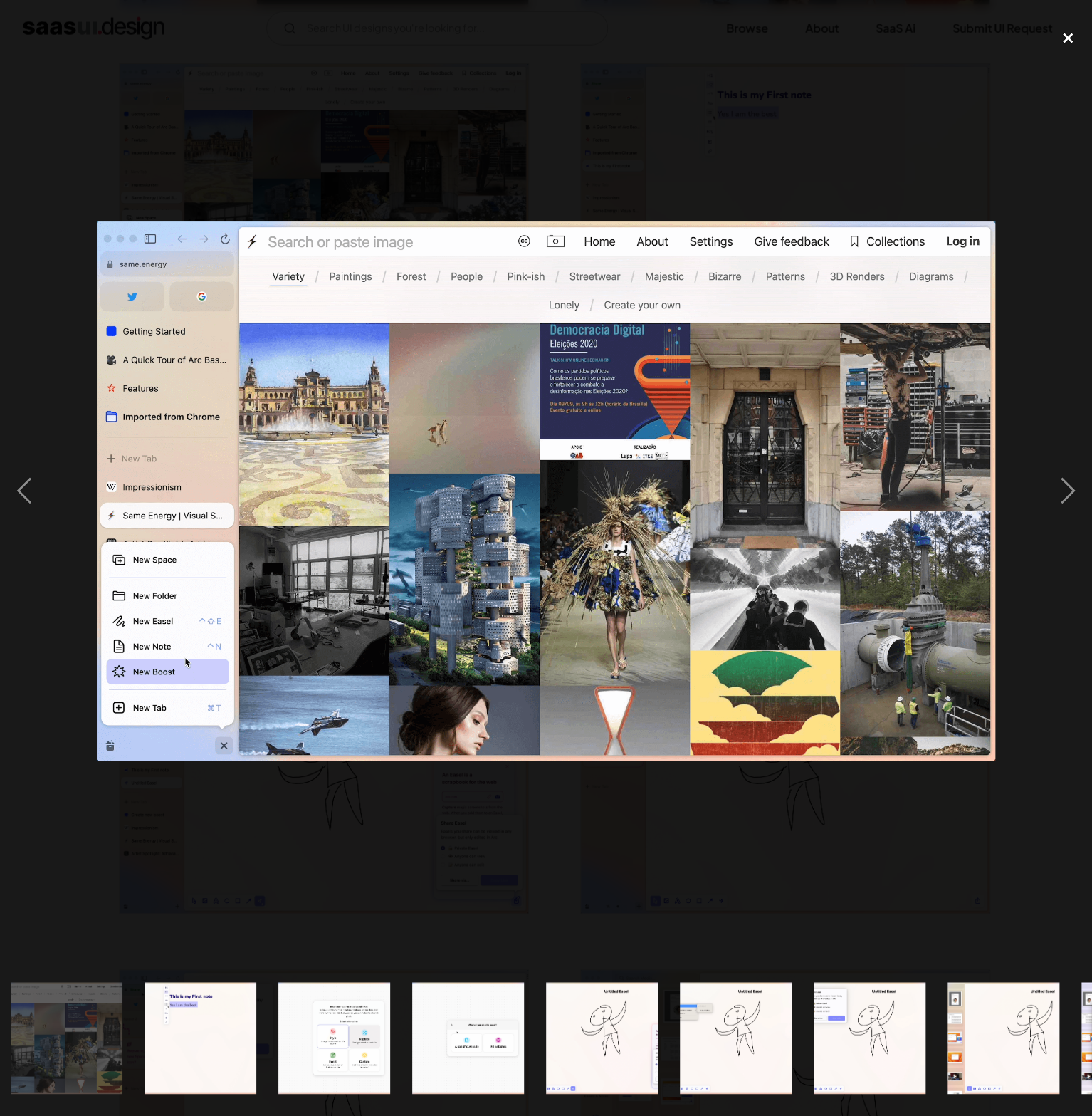
click at [1070, 38] on div "close lightbox" at bounding box center [1068, 38] width 49 height 31
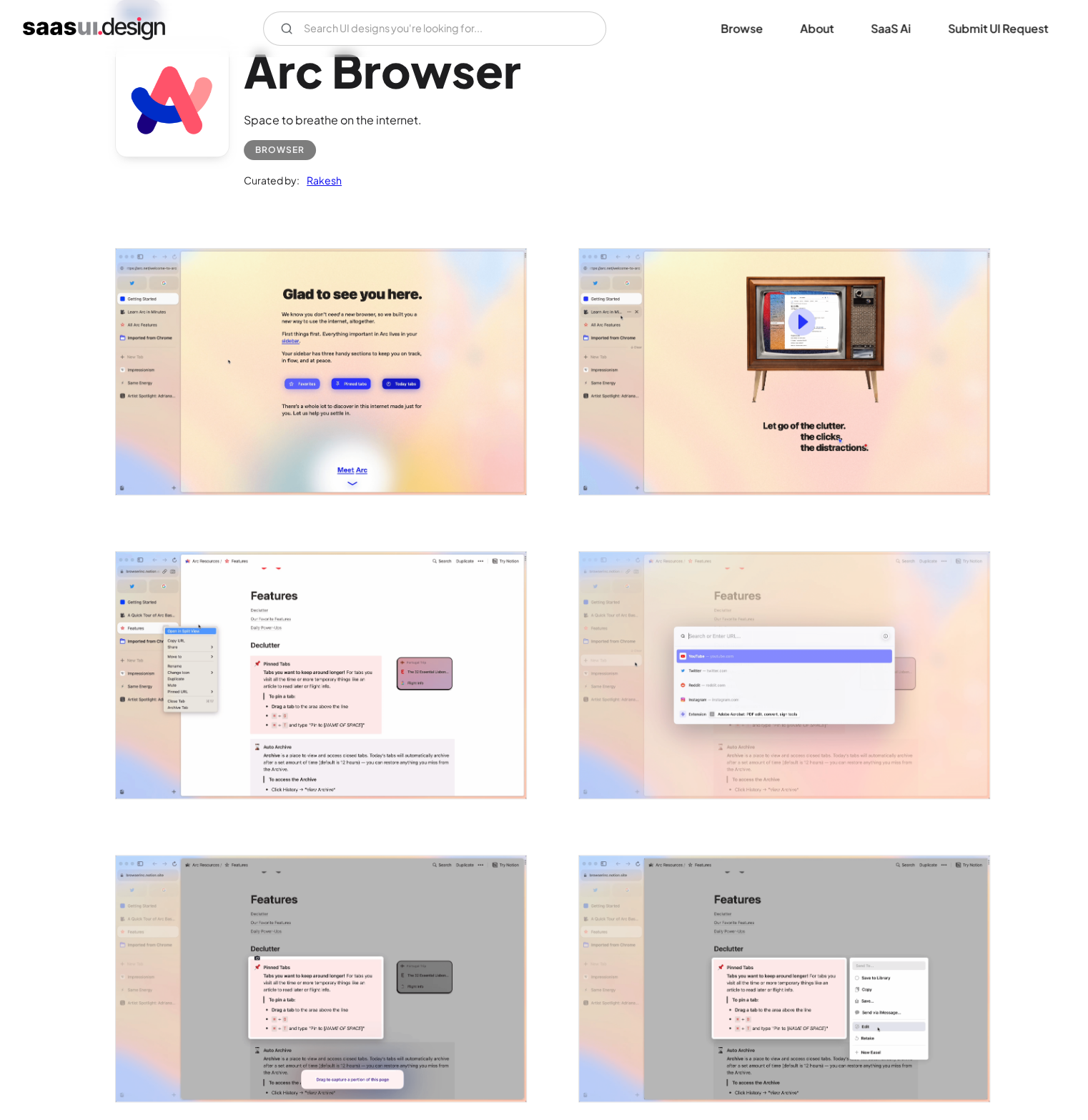
scroll to position [0, 0]
